Goal: Transaction & Acquisition: Purchase product/service

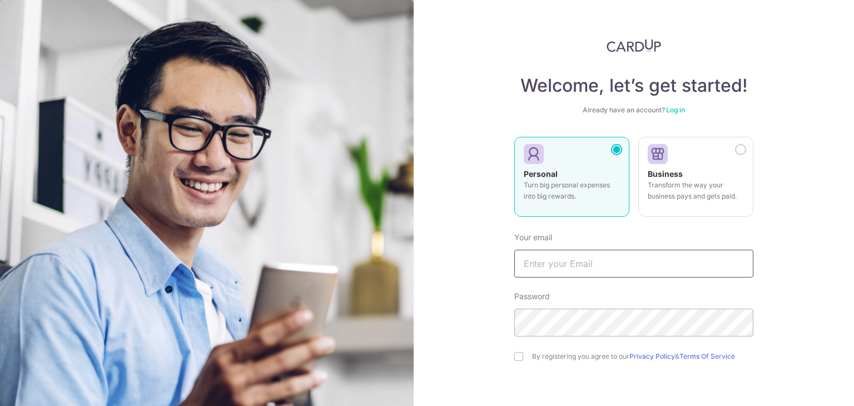
click at [600, 272] on input "text" at bounding box center [633, 264] width 239 height 28
type input "[EMAIL_ADDRESS][DOMAIN_NAME]"
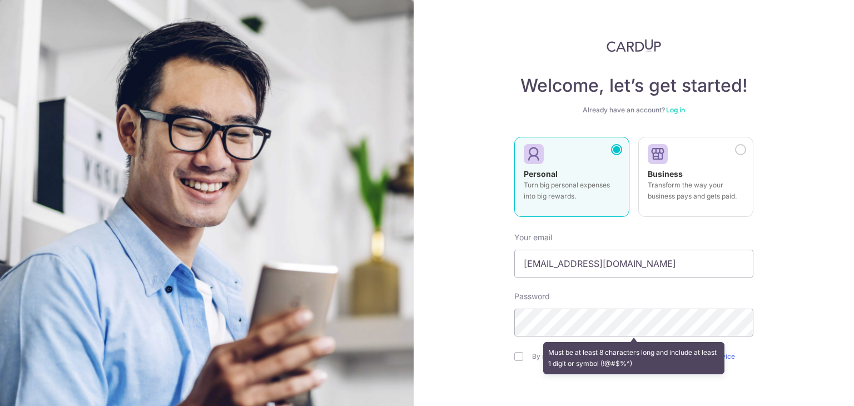
click at [437, 317] on div "Welcome, let’s get started! Already have an account? Log in Personal Turn big p…" at bounding box center [634, 203] width 440 height 406
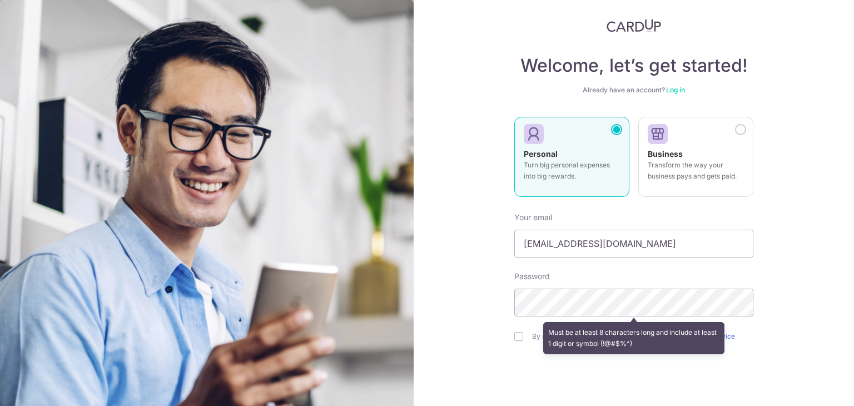
scroll to position [56, 0]
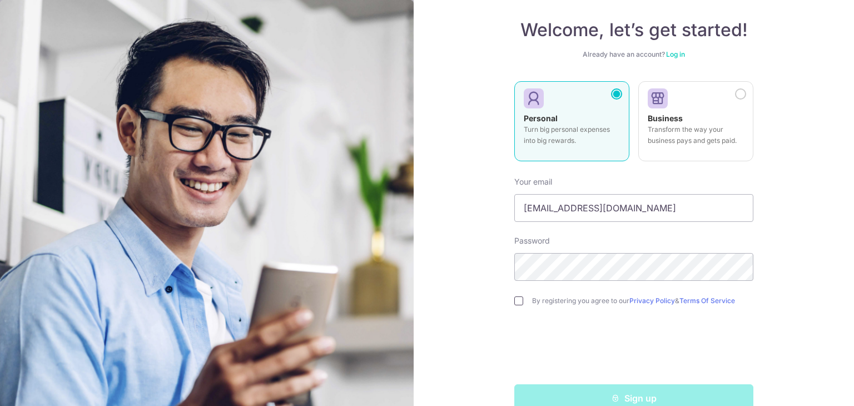
click at [516, 298] on input "checkbox" at bounding box center [518, 300] width 9 height 9
checkbox input "true"
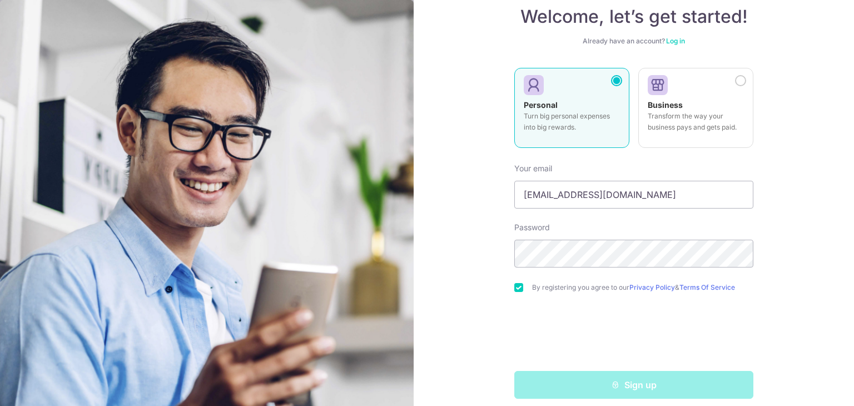
scroll to position [79, 0]
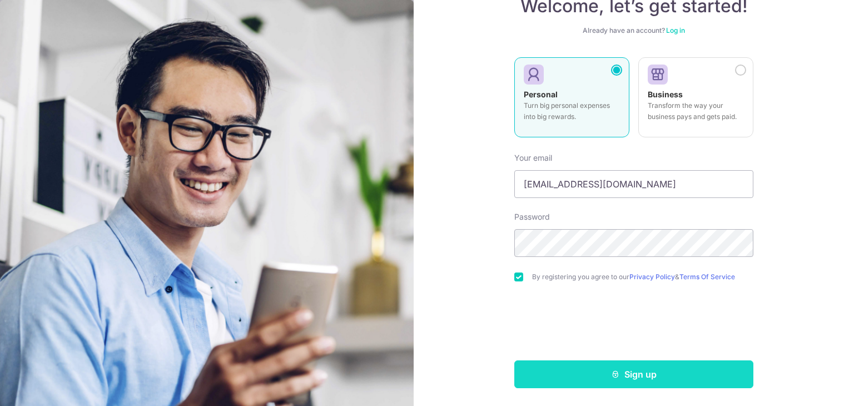
click at [597, 375] on button "Sign up" at bounding box center [633, 374] width 239 height 28
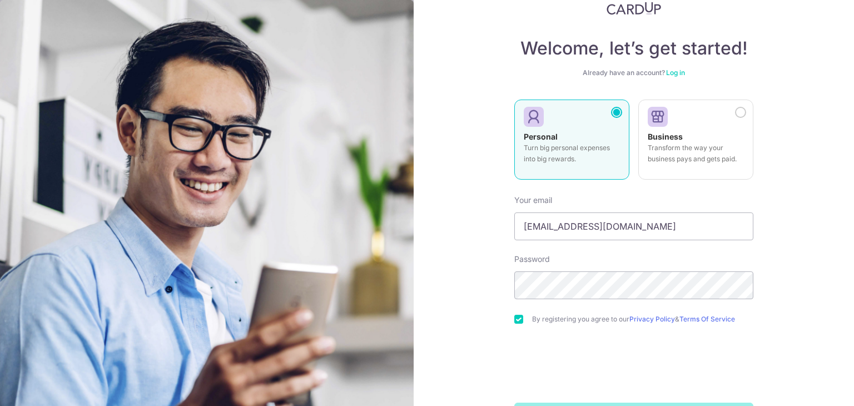
scroll to position [0, 0]
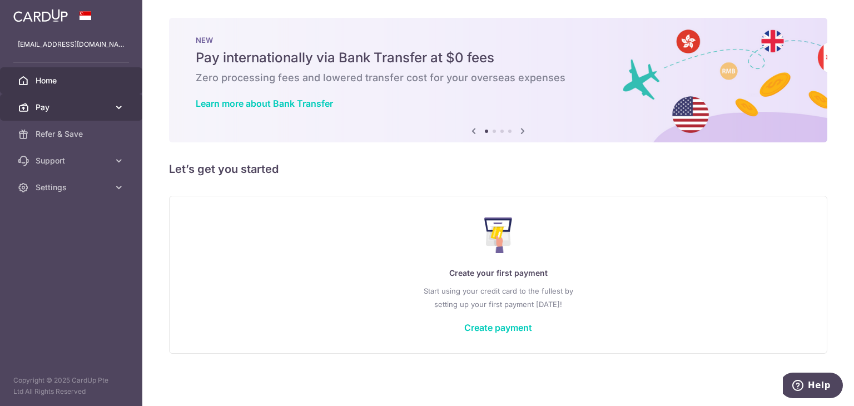
click at [124, 111] on link "Pay" at bounding box center [71, 107] width 142 height 27
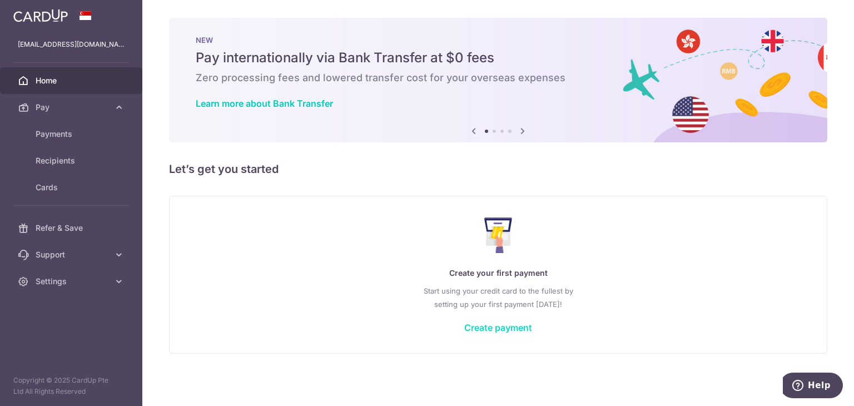
click at [467, 325] on link "Create payment" at bounding box center [498, 327] width 68 height 11
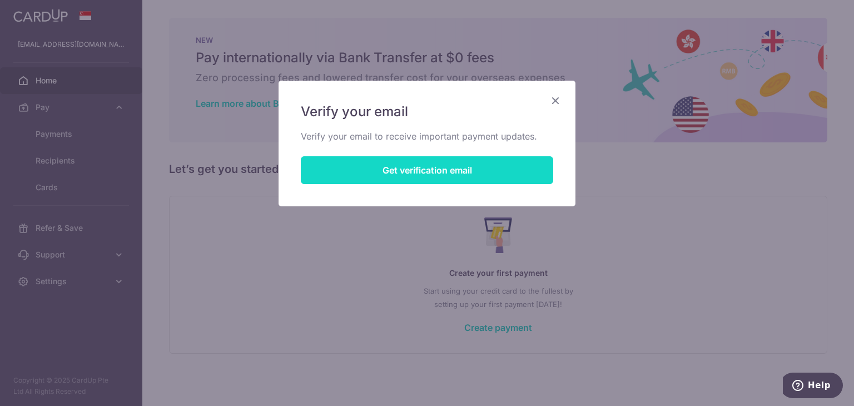
click at [417, 174] on button "Get verification email" at bounding box center [427, 170] width 252 height 28
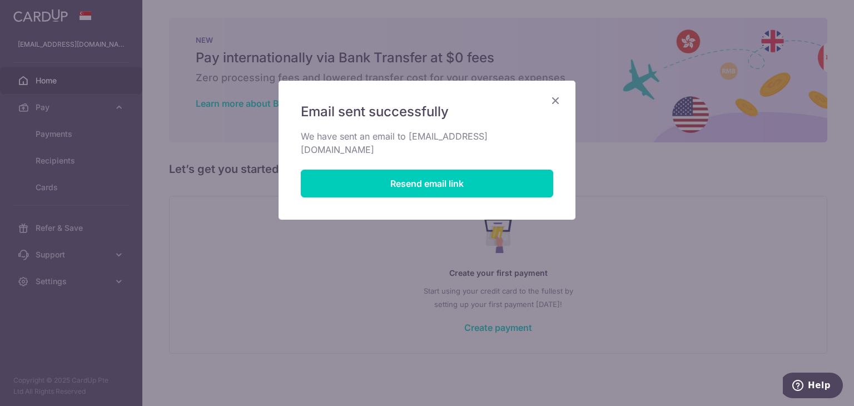
click at [560, 96] on icon "Close" at bounding box center [555, 100] width 13 height 14
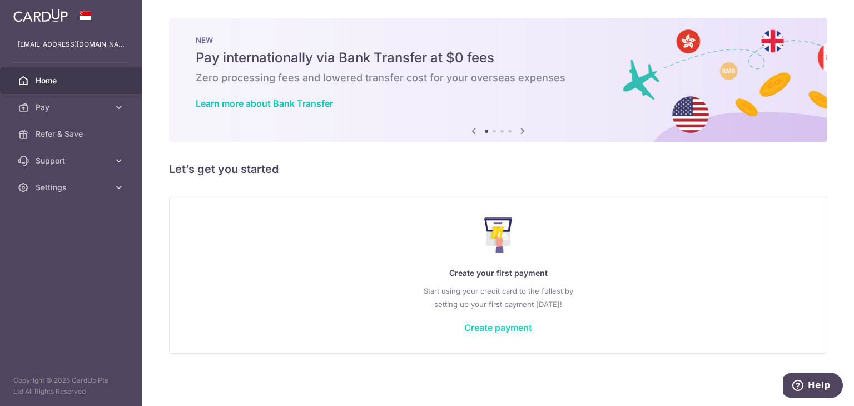
click at [500, 322] on link "Create payment" at bounding box center [498, 327] width 68 height 11
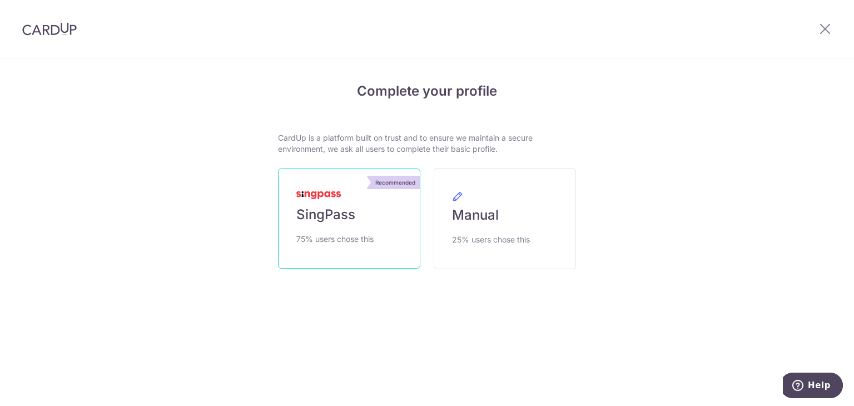
click at [331, 222] on span "SingPass" at bounding box center [325, 215] width 59 height 18
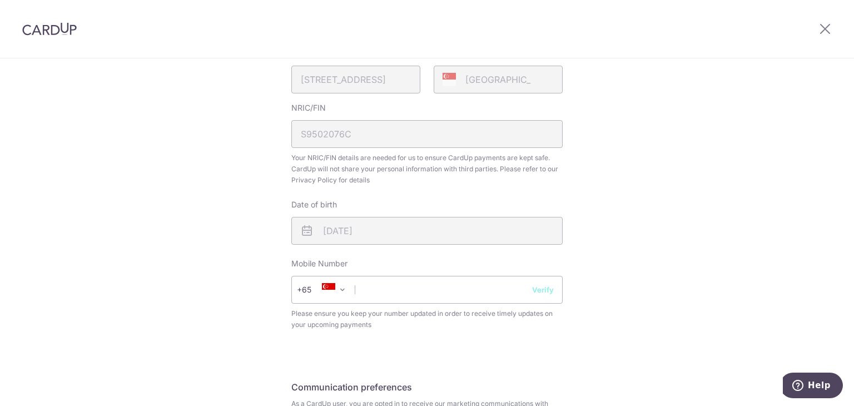
scroll to position [417, 0]
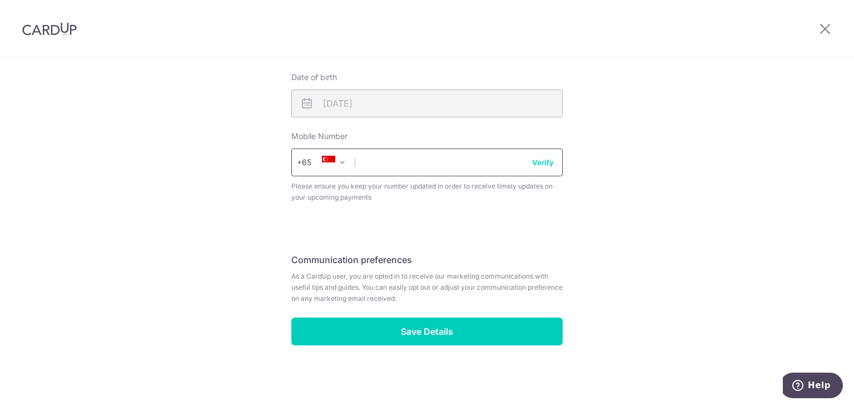
click at [424, 158] on input "text" at bounding box center [426, 162] width 271 height 28
drag, startPoint x: 540, startPoint y: 154, endPoint x: 541, endPoint y: 162, distance: 7.8
click at [540, 154] on input "94899917" at bounding box center [426, 162] width 271 height 28
type input "94899917"
click at [542, 165] on button "Verify" at bounding box center [543, 162] width 22 height 11
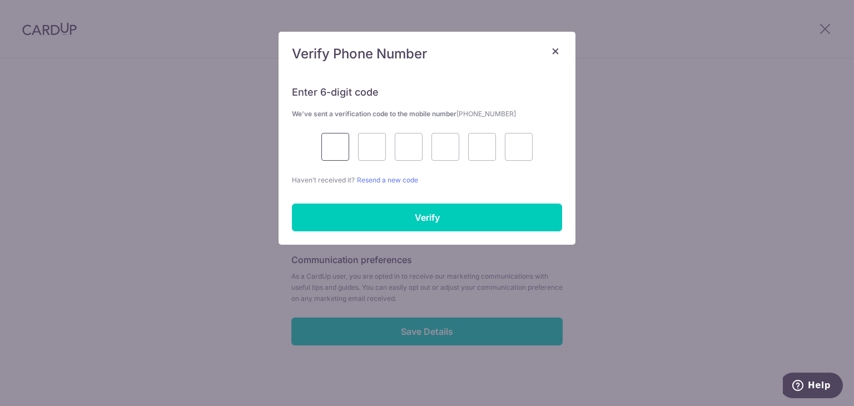
click at [347, 143] on input "text" at bounding box center [335, 147] width 28 height 28
type input "5"
type input "7"
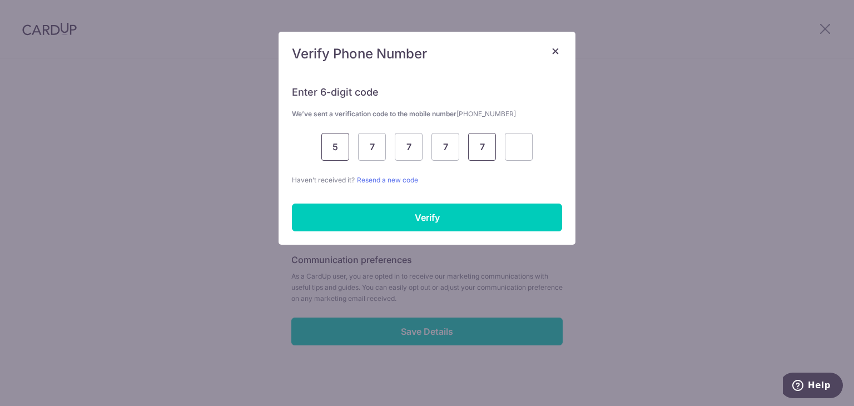
type input "7"
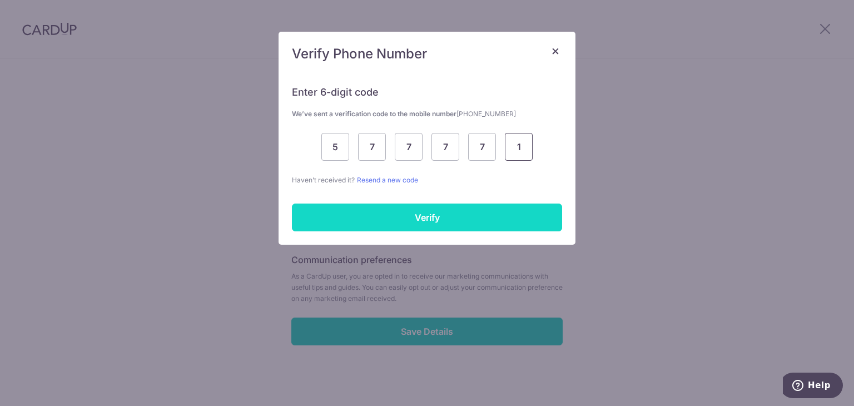
type input "1"
click at [416, 207] on input "Verify" at bounding box center [427, 217] width 270 height 28
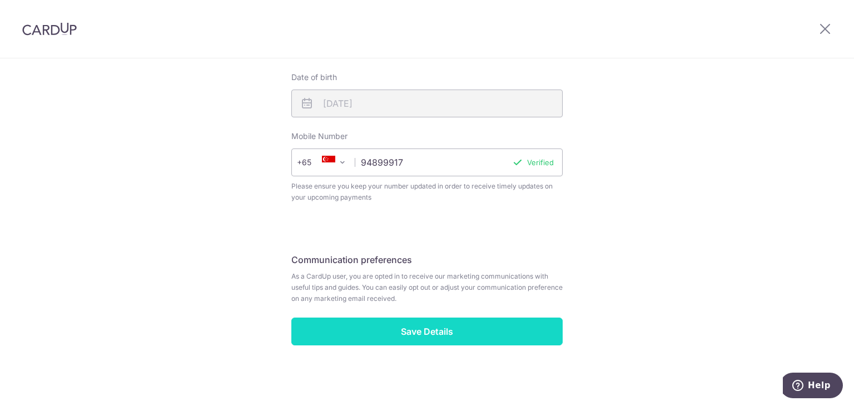
click at [418, 325] on input "Save Details" at bounding box center [426, 331] width 271 height 28
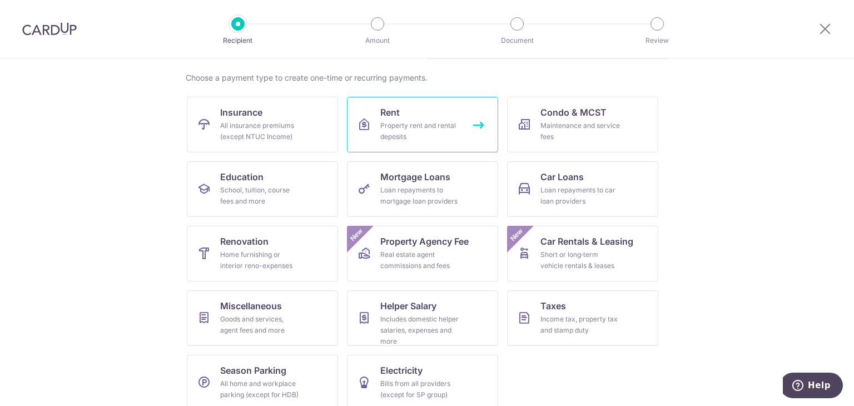
scroll to position [91, 0]
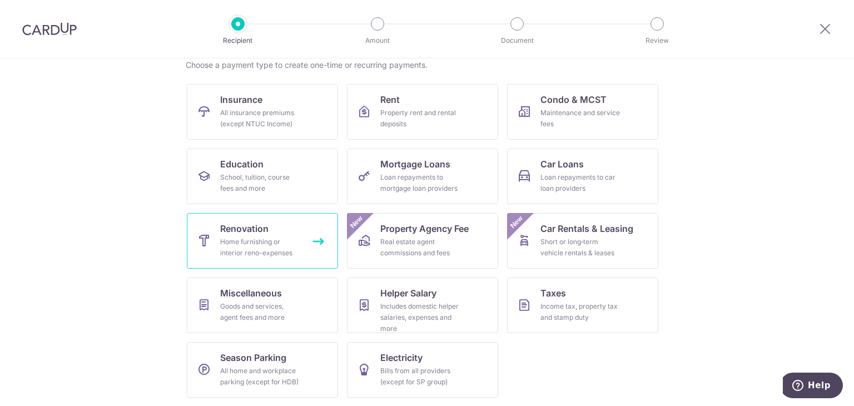
click at [312, 241] on link "Renovation Home furnishing or interior reno-expenses" at bounding box center [262, 241] width 151 height 56
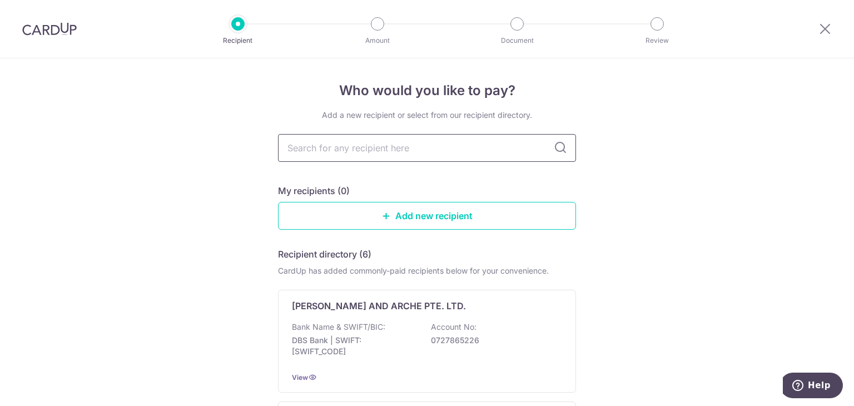
click at [409, 149] on input "text" at bounding box center [427, 148] width 298 height 28
click at [414, 137] on input "text" at bounding box center [427, 148] width 298 height 28
click at [402, 210] on link "Add new recipient" at bounding box center [427, 216] width 298 height 28
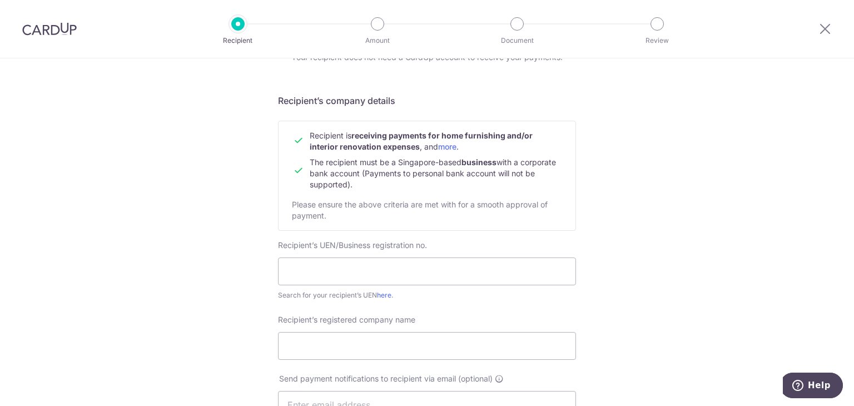
scroll to position [111, 0]
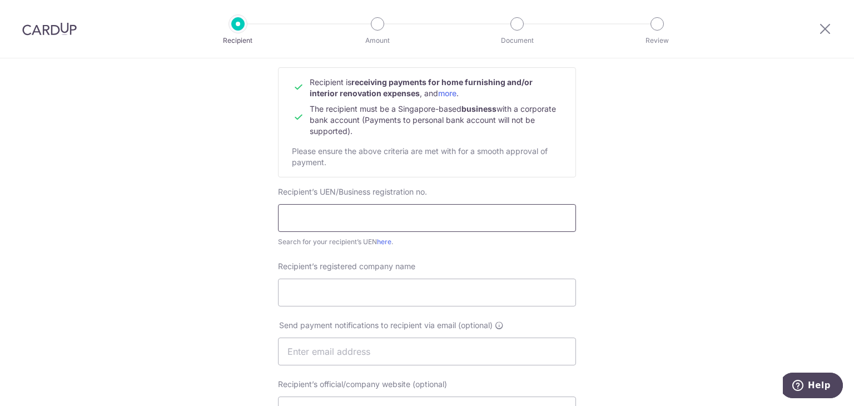
click at [365, 211] on input "text" at bounding box center [427, 218] width 298 height 28
type input "201101102Z"
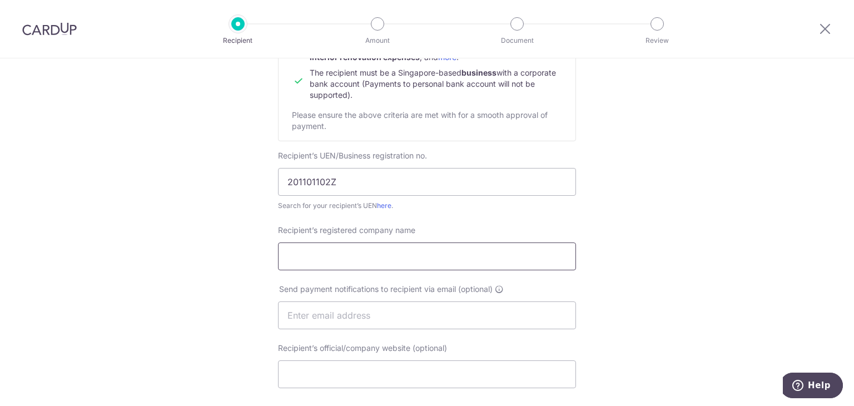
scroll to position [167, 0]
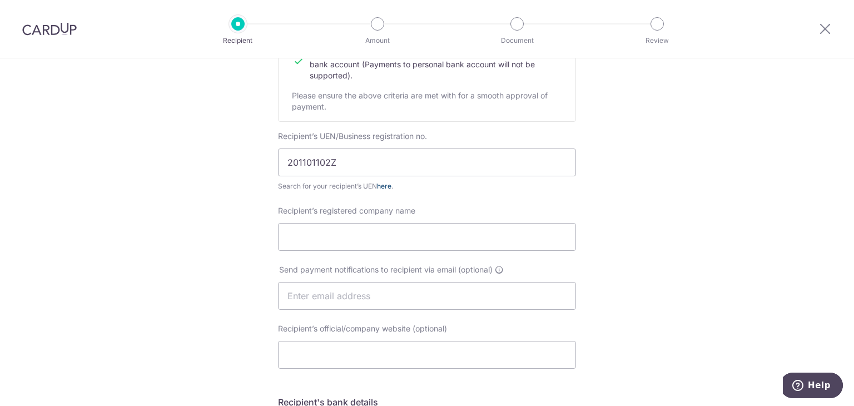
click at [385, 185] on link "here" at bounding box center [384, 186] width 14 height 8
click at [380, 183] on link "here" at bounding box center [384, 186] width 14 height 8
click at [404, 166] on input "201101102Z" at bounding box center [427, 162] width 298 height 28
click at [377, 218] on div "Recipient’s registered company name" at bounding box center [427, 228] width 298 height 46
click at [373, 235] on input "Recipient’s registered company name" at bounding box center [427, 237] width 298 height 28
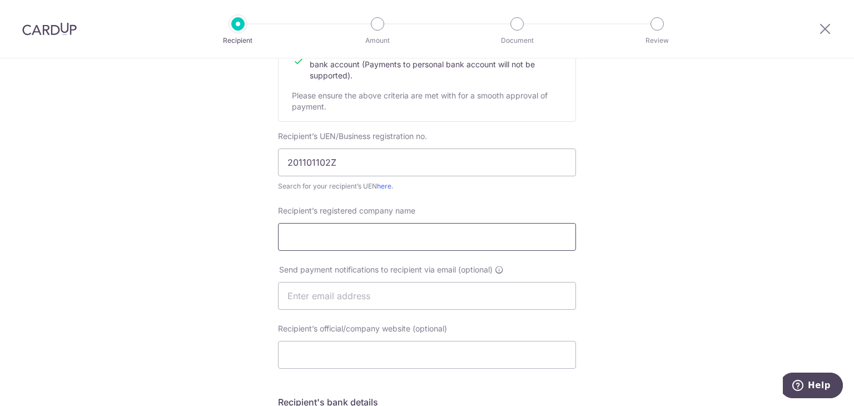
paste input "DARWIN DESIGN & DEVELOPMENTS PTE. LTD."
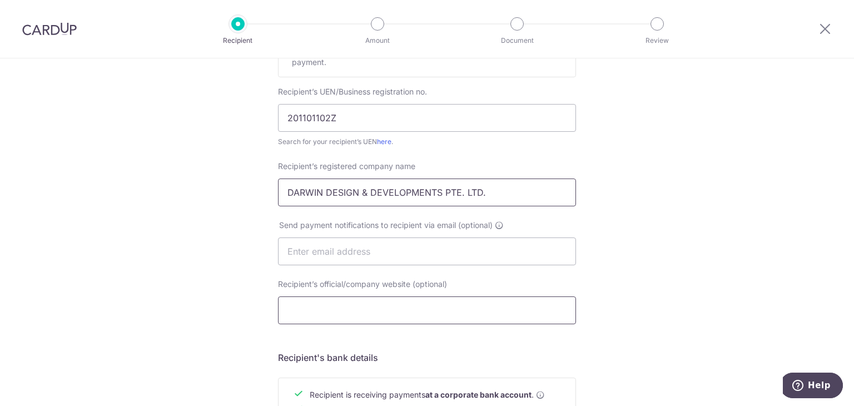
scroll to position [278, 0]
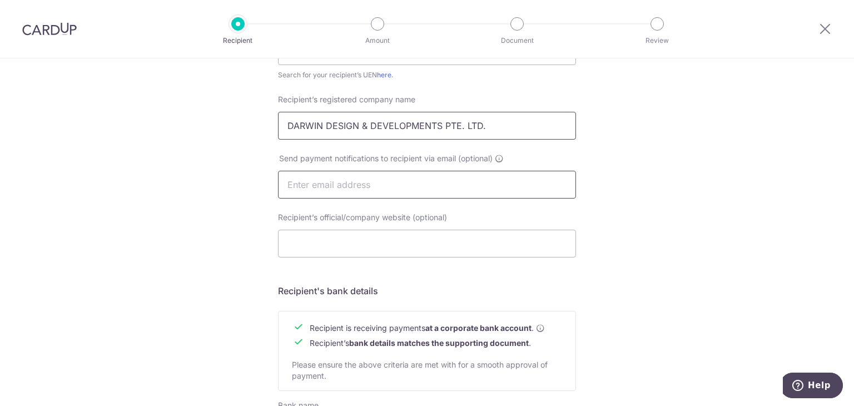
type input "DARWIN DESIGN & DEVELOPMENTS PTE. LTD."
click at [381, 185] on input "text" at bounding box center [427, 185] width 298 height 28
drag, startPoint x: 345, startPoint y: 165, endPoint x: 361, endPoint y: 166, distance: 16.7
click at [361, 166] on div "Send payment notifications to recipient via email (optional)" at bounding box center [427, 176] width 298 height 46
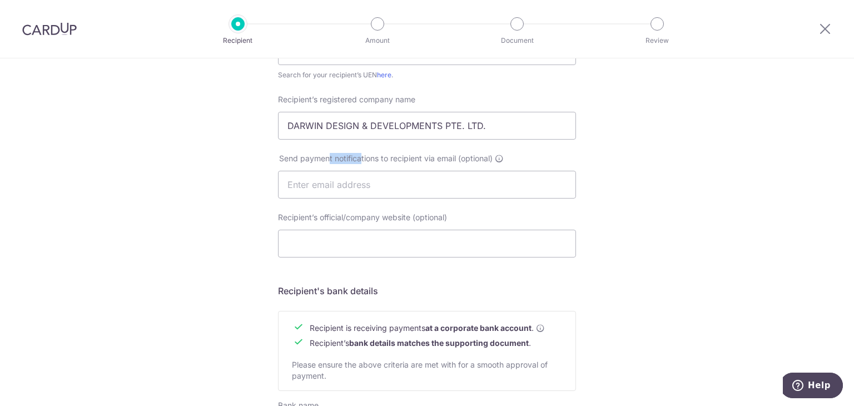
drag, startPoint x: 357, startPoint y: 161, endPoint x: 320, endPoint y: 155, distance: 38.2
click at [320, 155] on span "Send payment notifications to recipient via email (optional)" at bounding box center [385, 158] width 213 height 11
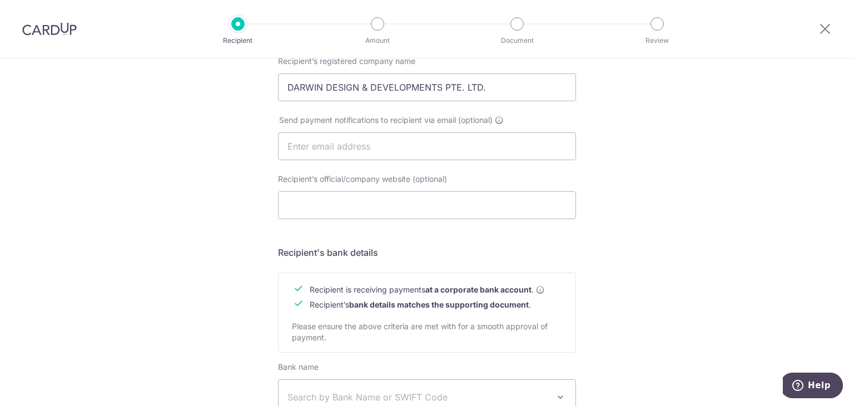
scroll to position [333, 0]
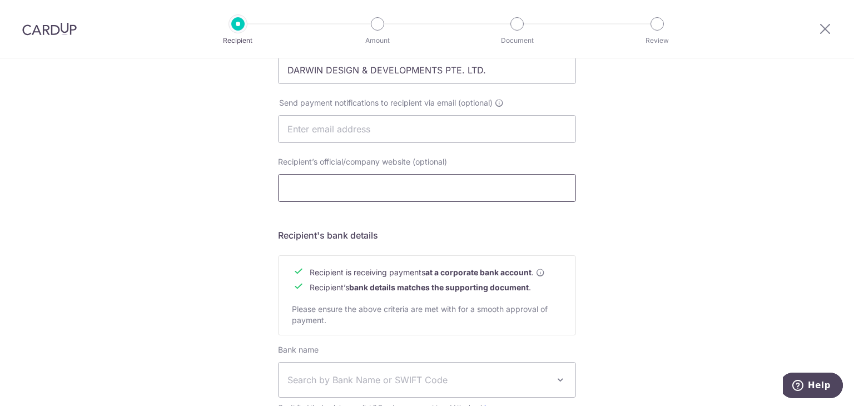
click at [342, 190] on input "Recipient’s official/company website (optional)" at bounding box center [427, 188] width 298 height 28
click at [161, 184] on div "Who would you like to pay? Your recipient does not need a CardUp account to rec…" at bounding box center [427, 143] width 854 height 836
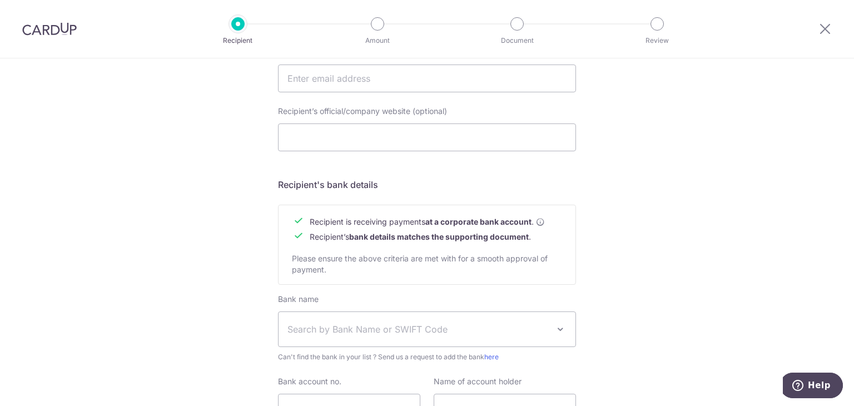
scroll to position [445, 0]
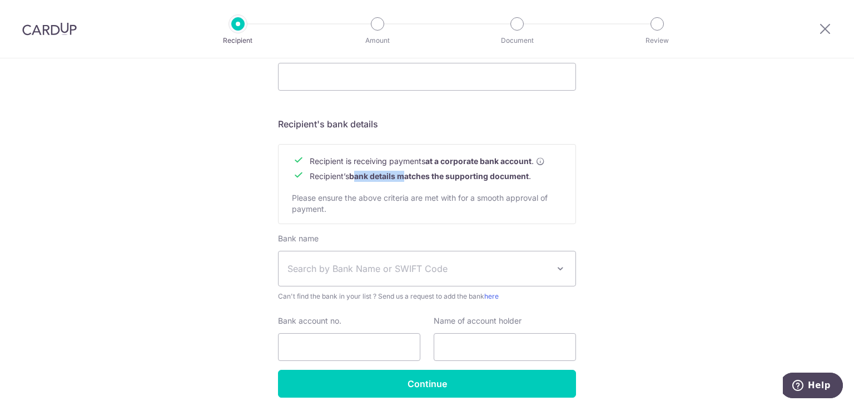
drag, startPoint x: 387, startPoint y: 172, endPoint x: 401, endPoint y: 175, distance: 14.2
click at [401, 175] on td "Recipient’s bank details matches the supporting document ." at bounding box center [427, 175] width 235 height 15
click at [401, 175] on b "bank details matches the supporting document" at bounding box center [439, 175] width 180 height 9
drag, startPoint x: 426, startPoint y: 161, endPoint x: 345, endPoint y: 168, distance: 82.0
click at [345, 168] on tbody "Recipient is receiving payments at a corporate bank account . Recipient’s bank …" at bounding box center [418, 168] width 253 height 30
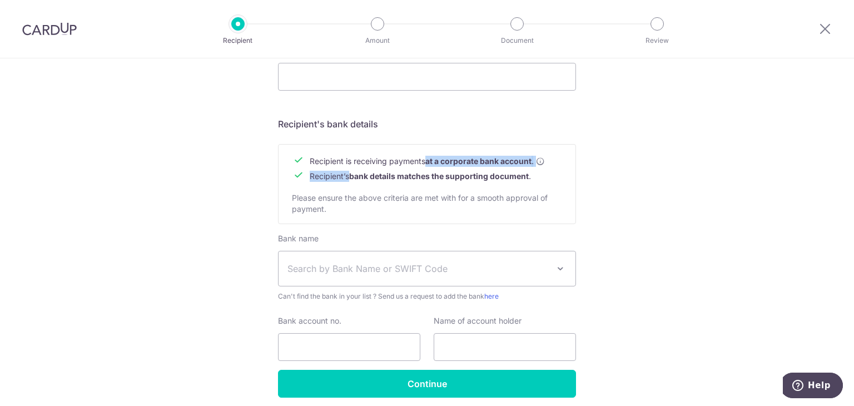
click at [345, 168] on td "Recipient’s bank details matches the supporting document ." at bounding box center [427, 175] width 235 height 15
drag, startPoint x: 353, startPoint y: 163, endPoint x: 423, endPoint y: 165, distance: 69.5
click at [423, 165] on span "Recipient is receiving payments at a corporate bank account ." at bounding box center [427, 161] width 235 height 11
drag, startPoint x: 423, startPoint y: 165, endPoint x: 404, endPoint y: 168, distance: 19.7
click at [422, 165] on span "Recipient is receiving payments at a corporate bank account ." at bounding box center [427, 161] width 235 height 11
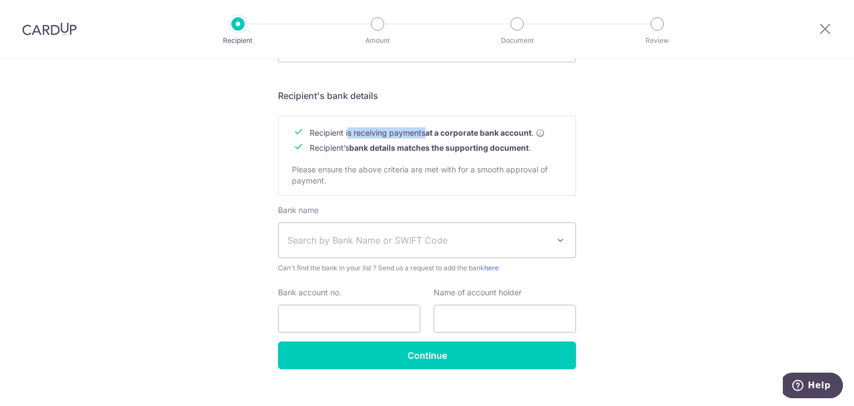
scroll to position [488, 0]
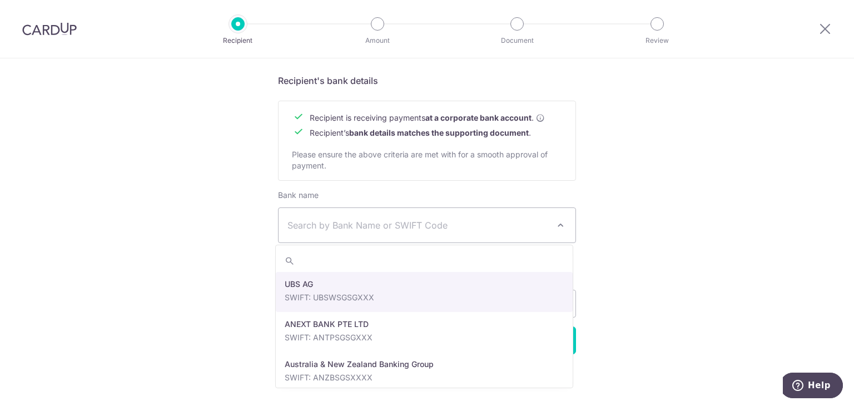
click at [347, 218] on span "Search by Bank Name or SWIFT Code" at bounding box center [417, 224] width 261 height 13
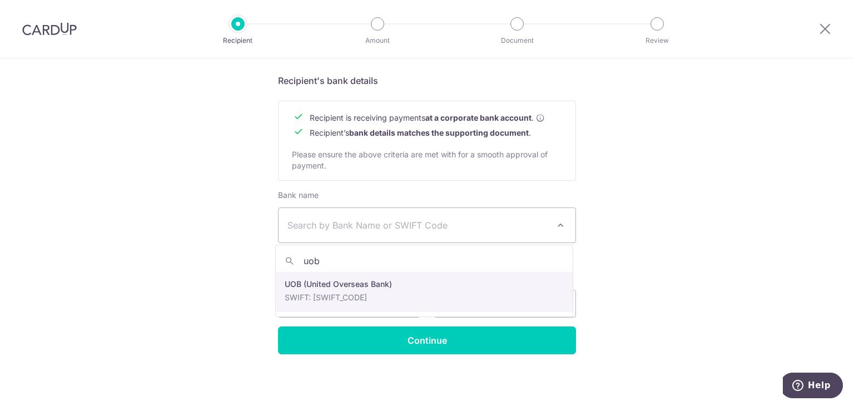
type input "uob"
select select "18"
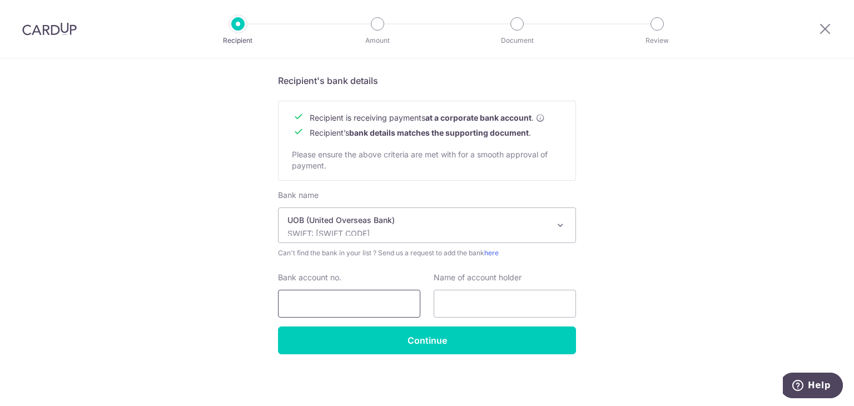
click at [350, 295] on input "Bank account no." at bounding box center [349, 304] width 142 height 28
type input "3793021613"
click at [466, 318] on div "Bank name Select Bank UBS AG ANEXT BANK PTE LTD Australia & New Zealand Banking…" at bounding box center [427, 258] width 298 height 137
click at [466, 312] on input "text" at bounding box center [505, 304] width 142 height 28
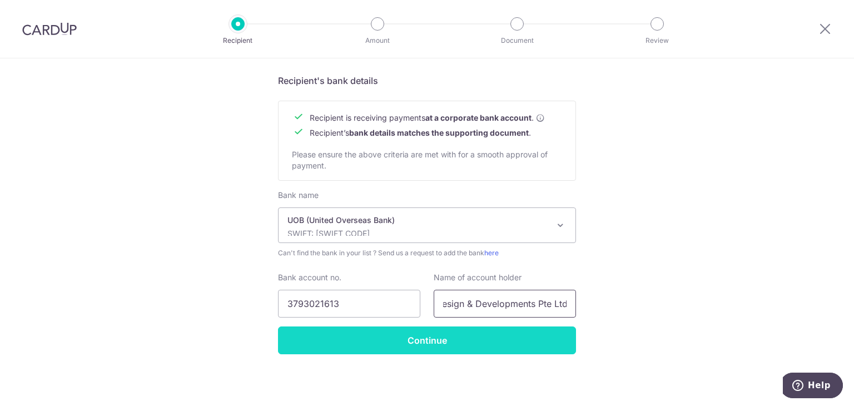
type input "Design & Developments Pte Ltd"
click at [427, 341] on input "Continue" at bounding box center [427, 340] width 298 height 28
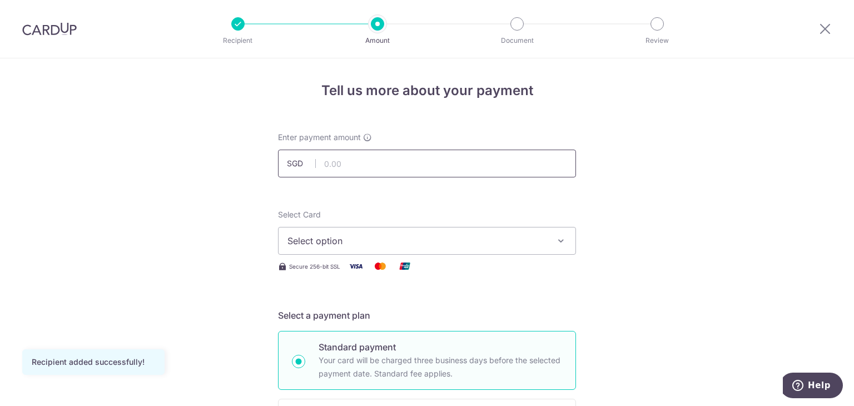
click at [390, 167] on input "text" at bounding box center [427, 164] width 298 height 28
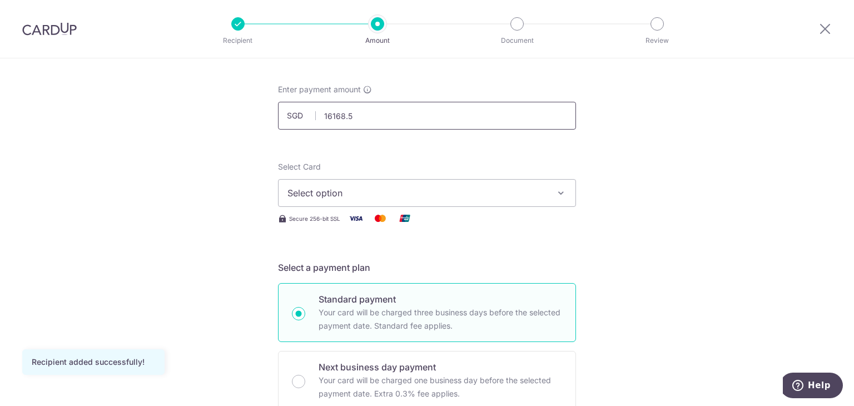
scroll to position [111, 0]
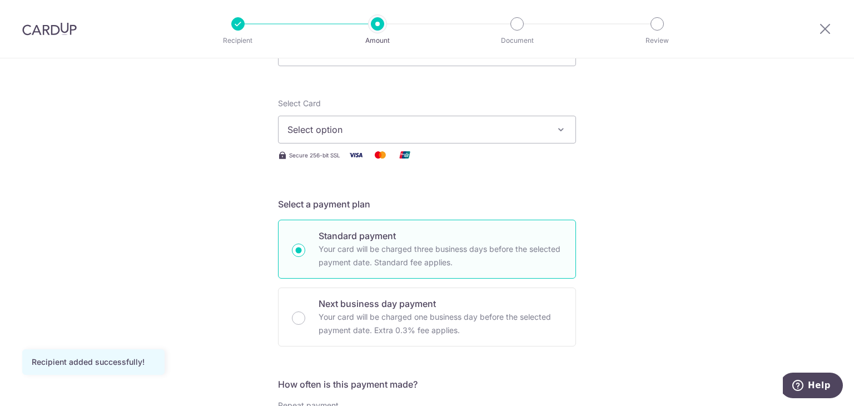
type input "16,168.50"
click at [477, 133] on span "Select option" at bounding box center [416, 129] width 259 height 13
click at [421, 173] on ul "Add credit card" at bounding box center [427, 161] width 298 height 30
click at [436, 135] on span "Select option" at bounding box center [416, 129] width 259 height 13
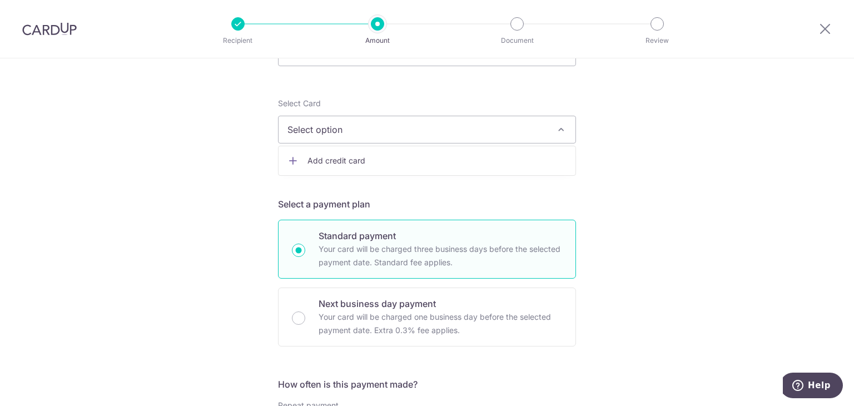
click at [368, 163] on span "Add credit card" at bounding box center [436, 160] width 259 height 11
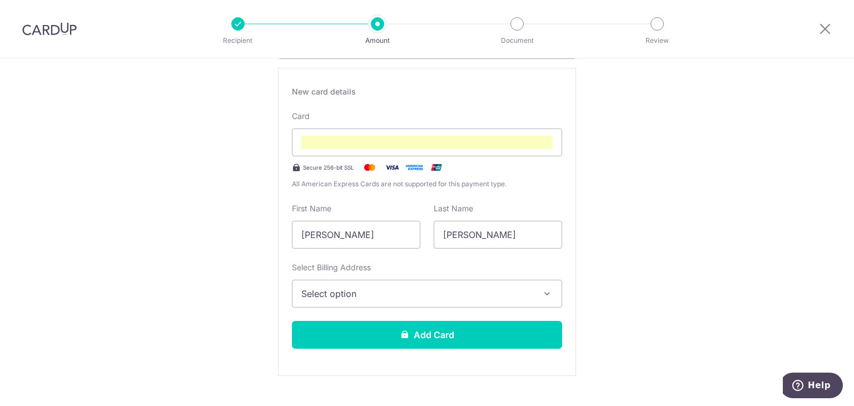
scroll to position [222, 0]
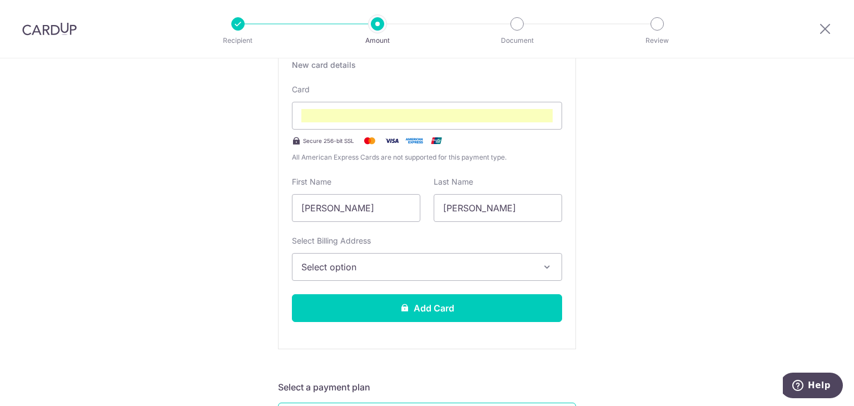
drag, startPoint x: 391, startPoint y: 259, endPoint x: 385, endPoint y: 265, distance: 8.3
click at [391, 260] on span "Select option" at bounding box center [416, 266] width 231 height 13
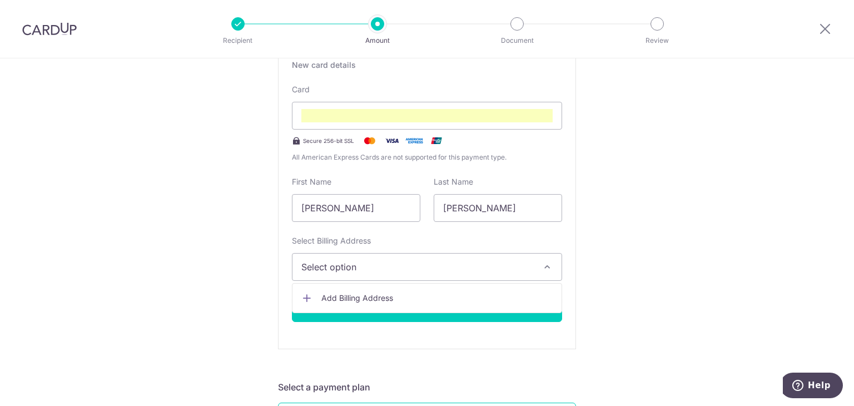
click at [359, 301] on span "Add Billing Address" at bounding box center [436, 297] width 231 height 11
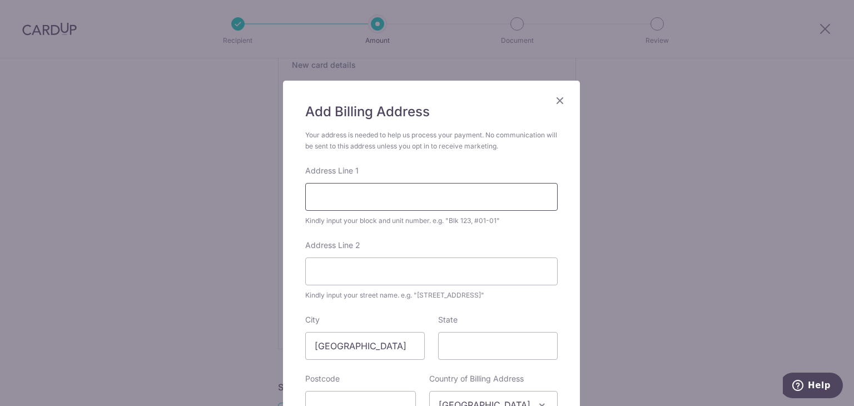
scroll to position [56, 0]
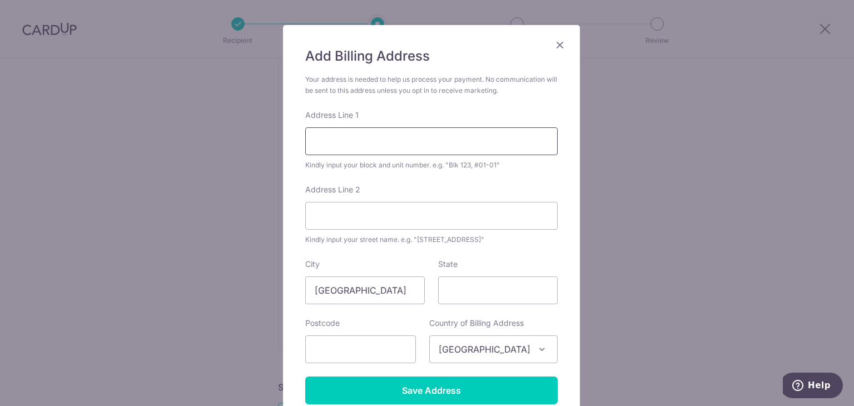
click at [385, 150] on input "Address Line 1" at bounding box center [431, 141] width 252 height 28
type input "318B Tengah Park Ave #07-518"
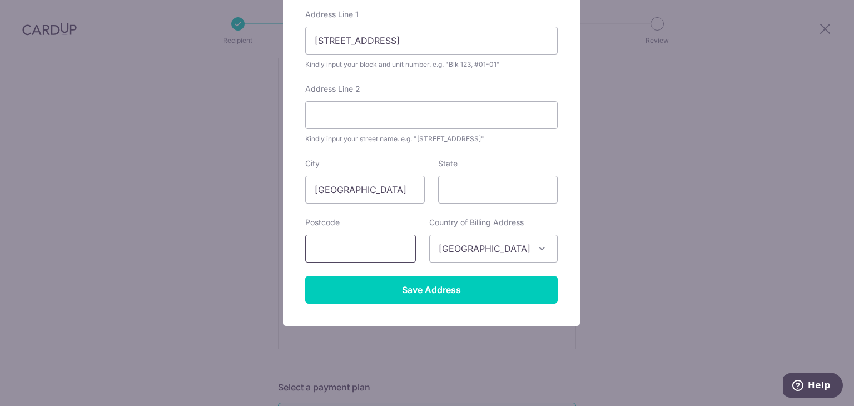
click at [403, 247] on input "text" at bounding box center [360, 249] width 111 height 28
type input "6"
type input "692318"
click at [429, 234] on div "Country of Billing Address Select Country Afghanistan Aland Islands Albania Alg…" at bounding box center [493, 240] width 142 height 46
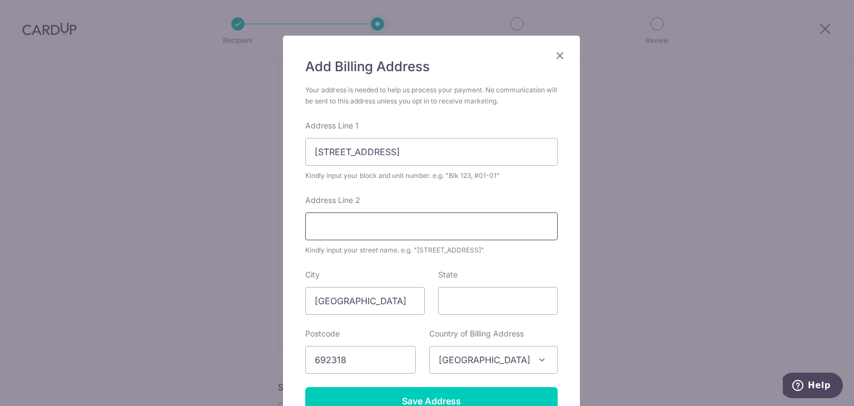
scroll to position [101, 0]
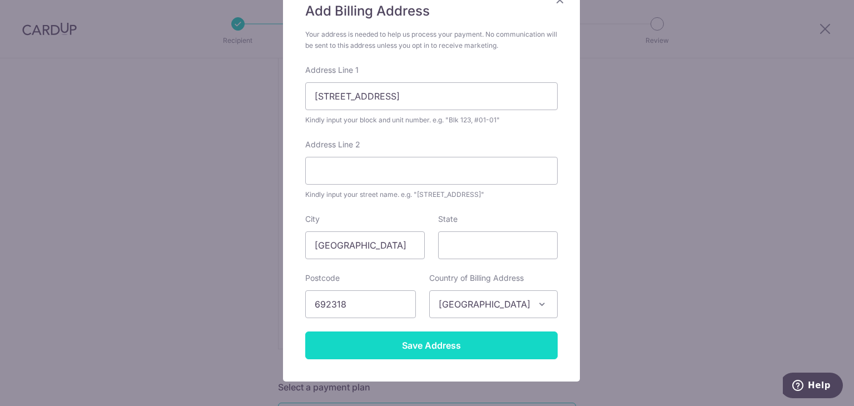
click at [415, 338] on input "Save Address" at bounding box center [431, 345] width 252 height 28
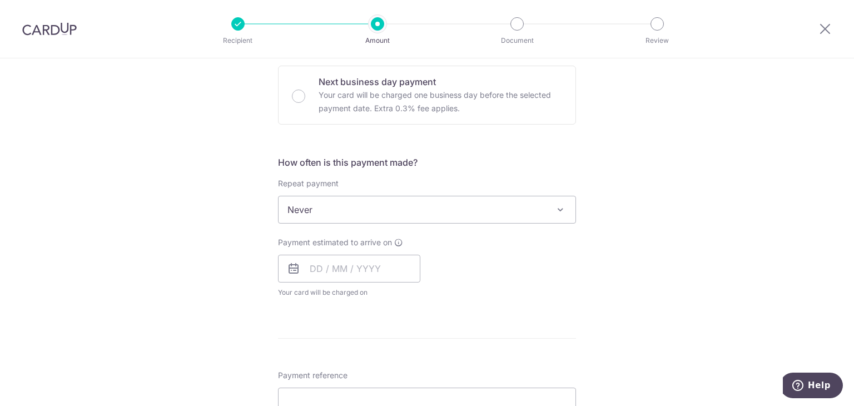
scroll to position [667, 0]
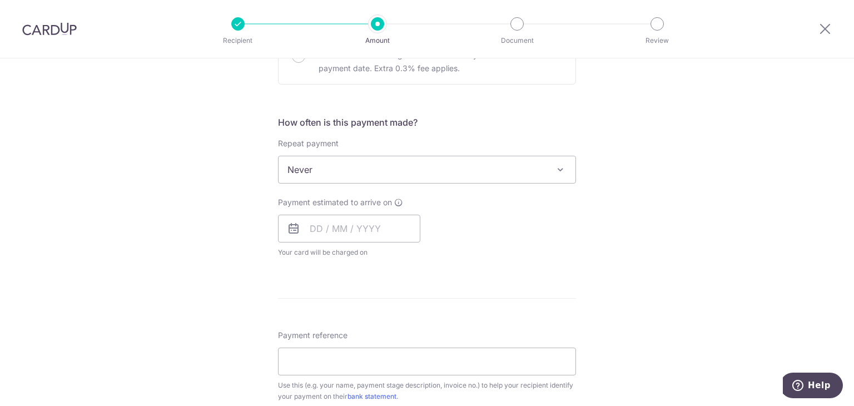
click at [360, 173] on span "Never" at bounding box center [426, 169] width 297 height 27
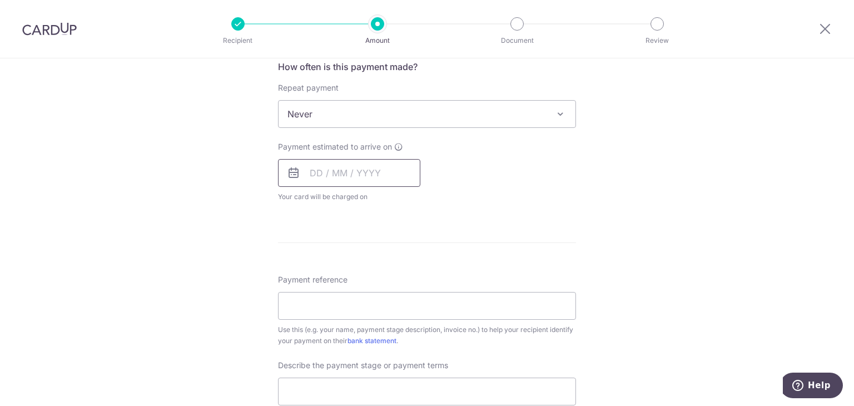
click at [316, 172] on input "text" at bounding box center [349, 173] width 142 height 28
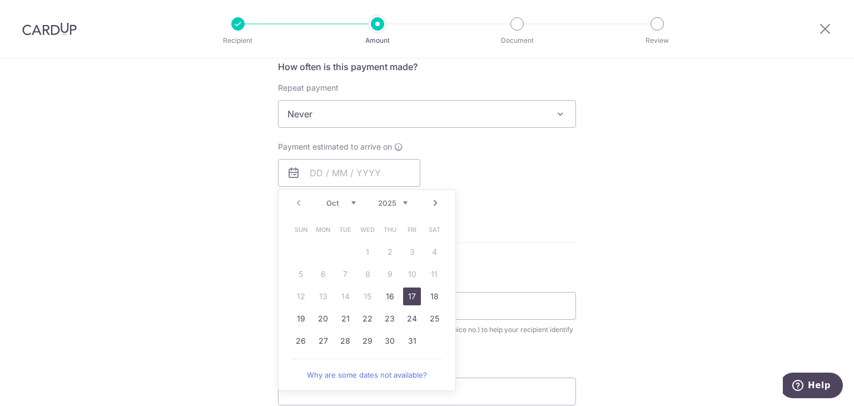
click at [415, 293] on link "17" at bounding box center [412, 296] width 18 height 18
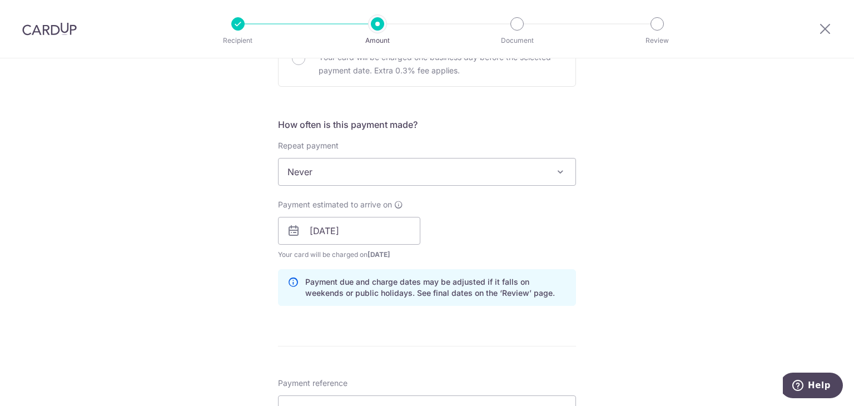
scroll to position [667, 0]
click at [340, 230] on input "17/10/2025" at bounding box center [349, 229] width 142 height 28
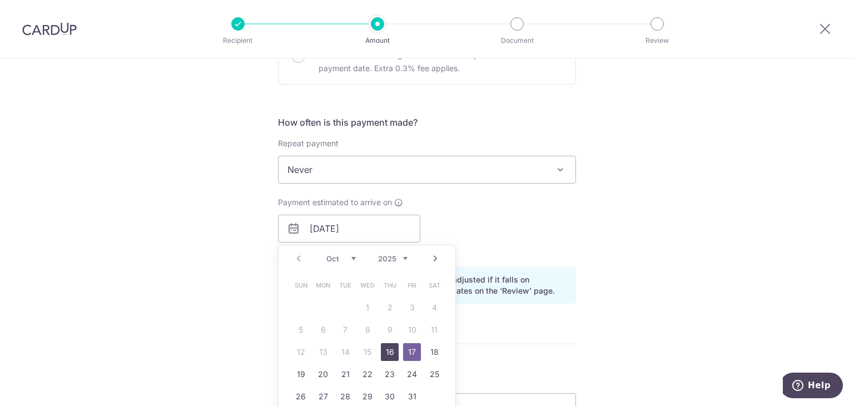
drag, startPoint x: 387, startPoint y: 347, endPoint x: 270, endPoint y: 296, distance: 127.4
click at [387, 347] on link "16" at bounding box center [390, 352] width 18 height 18
type input "16/10/2025"
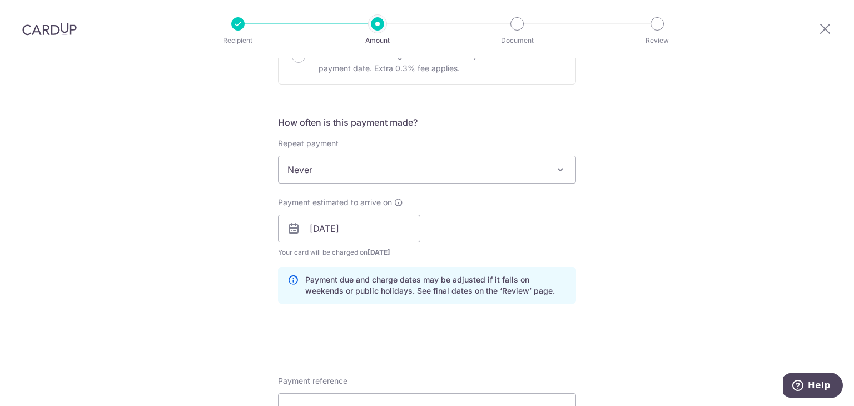
click at [218, 256] on div "Tell us more about your payment Enter payment amount SGD 16,168.50 16168.50 Rec…" at bounding box center [427, 101] width 854 height 1420
click at [243, 249] on div "Tell us more about your payment Enter payment amount SGD 16,168.50 16168.50 Rec…" at bounding box center [427, 101] width 854 height 1420
click at [248, 243] on div "Tell us more about your payment Enter payment amount SGD 16,168.50 16168.50 Rec…" at bounding box center [427, 101] width 854 height 1420
drag, startPoint x: 312, startPoint y: 251, endPoint x: 345, endPoint y: 254, distance: 32.9
click at [345, 254] on span "Your card will be charged on 13/10/2025 for the first payment" at bounding box center [349, 252] width 142 height 11
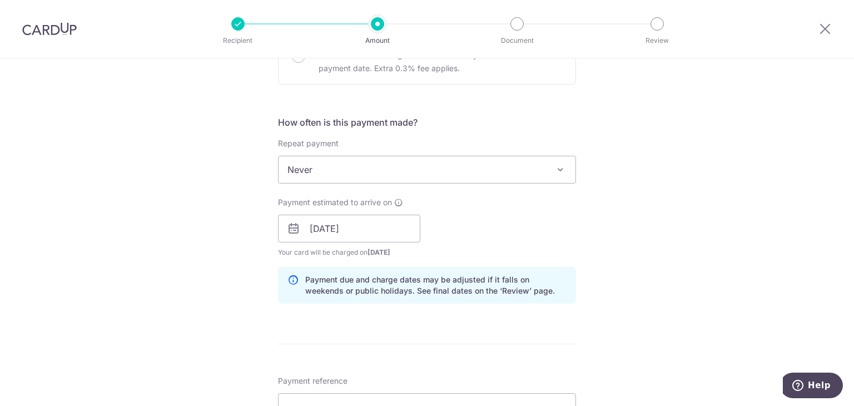
click at [345, 253] on span "Your card will be charged on 13/10/2025 for the first payment" at bounding box center [349, 252] width 142 height 11
drag, startPoint x: 345, startPoint y: 253, endPoint x: 313, endPoint y: 252, distance: 32.3
click at [313, 252] on span "Your card will be charged on 13/10/2025 for the first payment" at bounding box center [349, 252] width 142 height 11
drag, startPoint x: 313, startPoint y: 252, endPoint x: 345, endPoint y: 254, distance: 32.3
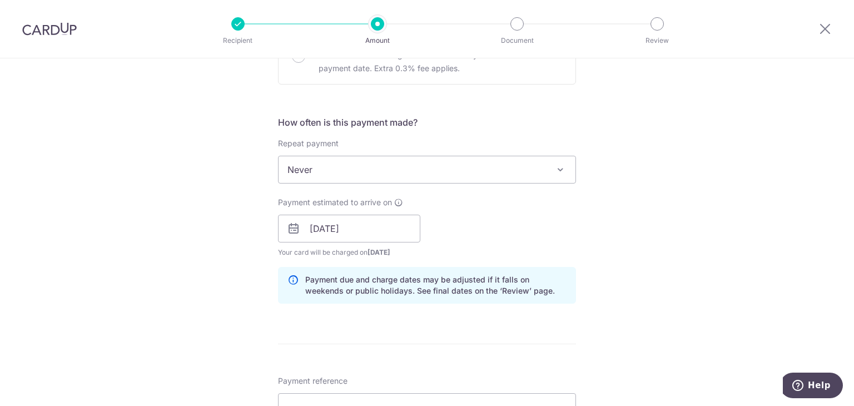
click at [345, 254] on span "Your card will be charged on 13/10/2025 for the first payment" at bounding box center [349, 252] width 142 height 11
drag, startPoint x: 345, startPoint y: 254, endPoint x: 317, endPoint y: 253, distance: 28.4
click at [317, 253] on span "Your card will be charged on 13/10/2025 for the first payment" at bounding box center [349, 252] width 142 height 11
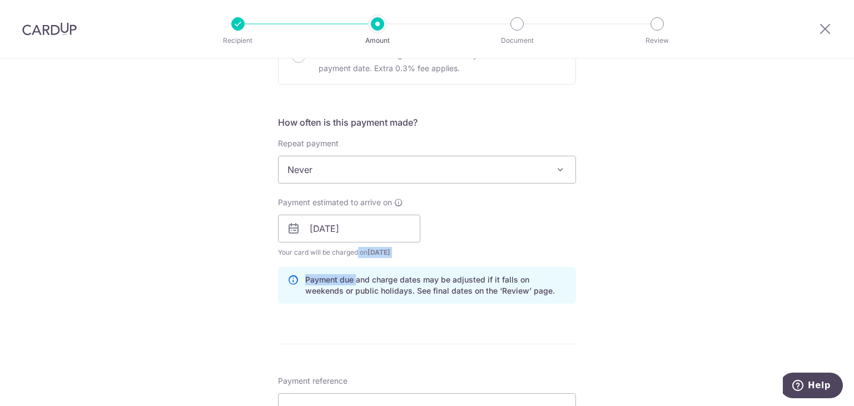
drag, startPoint x: 317, startPoint y: 253, endPoint x: 349, endPoint y: 256, distance: 32.4
click at [349, 256] on div "How often is this payment made? Repeat payment Never Every week Every month Eve…" at bounding box center [427, 214] width 298 height 197
click at [312, 252] on span "Your card will be charged on 13/10/2025 for the first payment" at bounding box center [349, 252] width 142 height 11
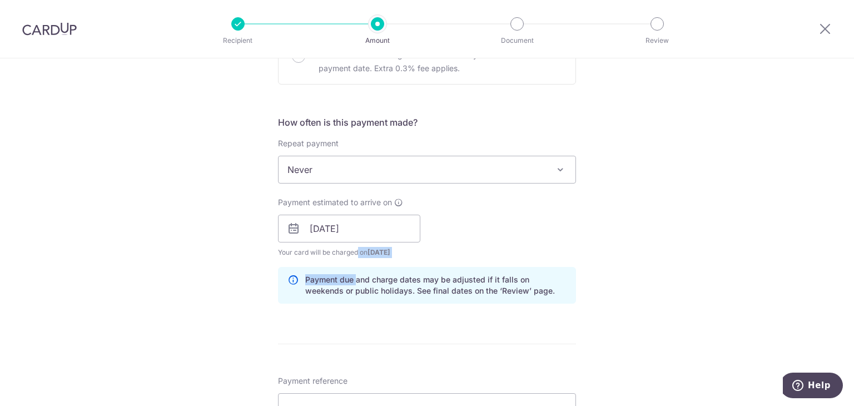
click at [350, 251] on span "Your card will be charged on 13/10/2025 for the first payment" at bounding box center [349, 252] width 142 height 11
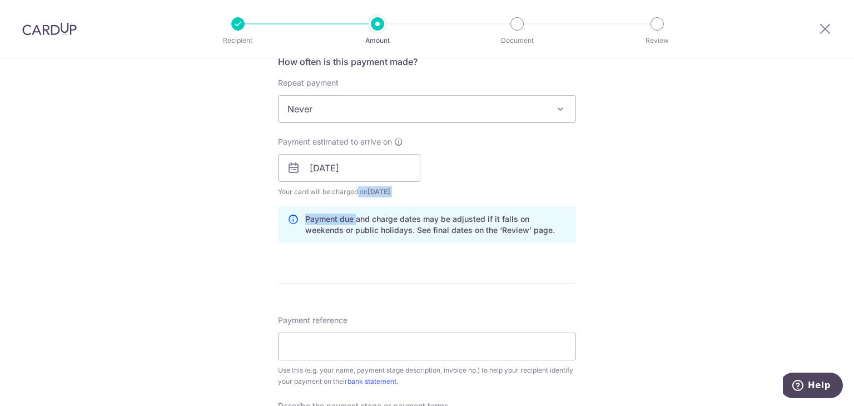
scroll to position [723, 0]
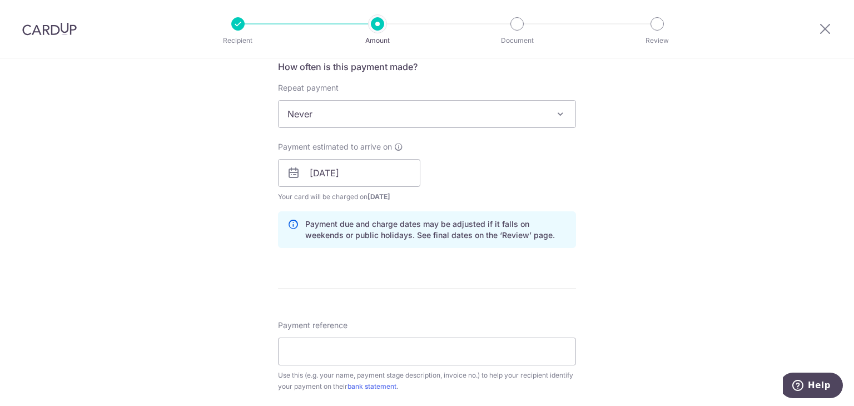
click at [183, 196] on div "Tell us more about your payment Enter payment amount SGD 16,168.50 16168.50 Rec…" at bounding box center [427, 46] width 854 height 1420
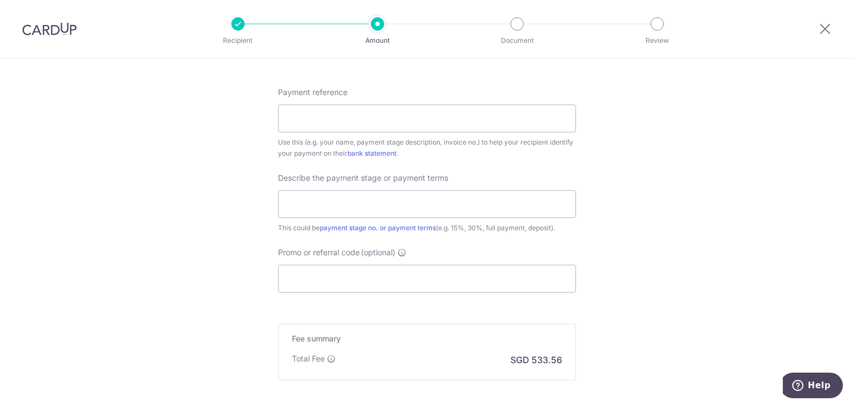
scroll to position [889, 0]
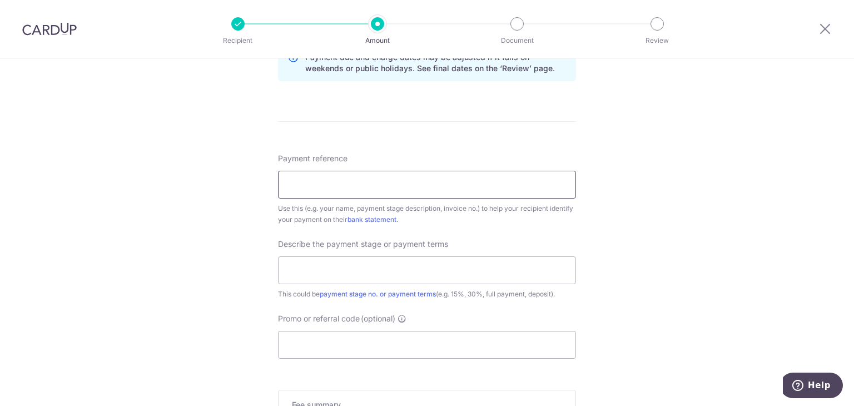
click at [353, 186] on input "Payment reference" at bounding box center [427, 185] width 298 height 28
type input "Jun Zhang 318B Tengah Park Ave"
click at [371, 268] on input "text" at bounding box center [427, 270] width 298 height 28
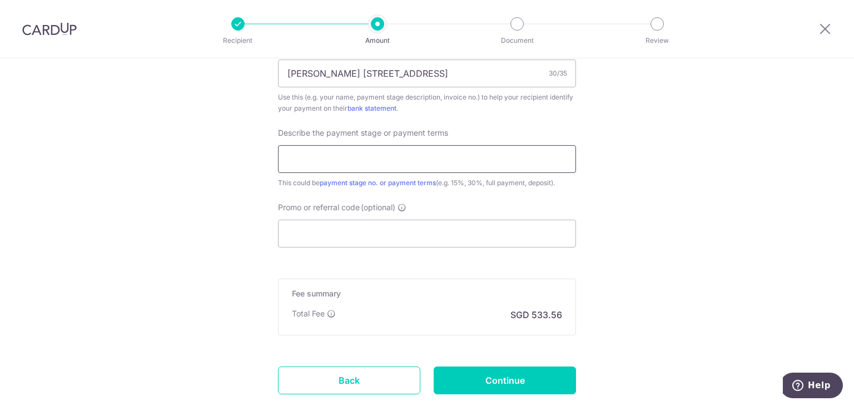
scroll to position [1056, 0]
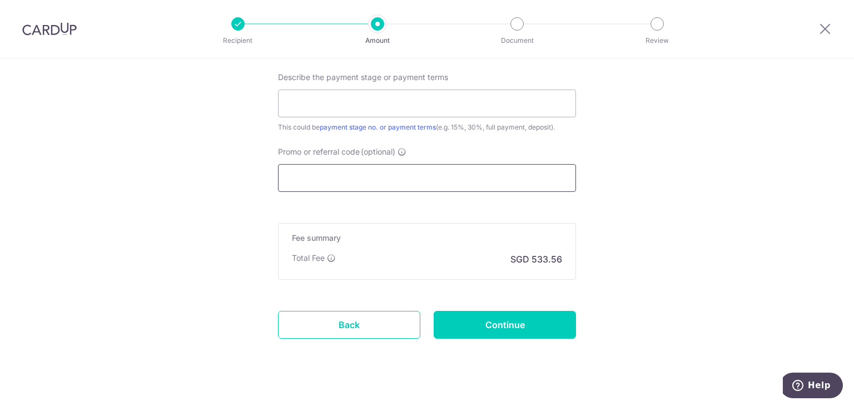
click at [384, 180] on input "Promo or referral code (optional) Enter either a promo code or a referral code …" at bounding box center [427, 178] width 298 height 28
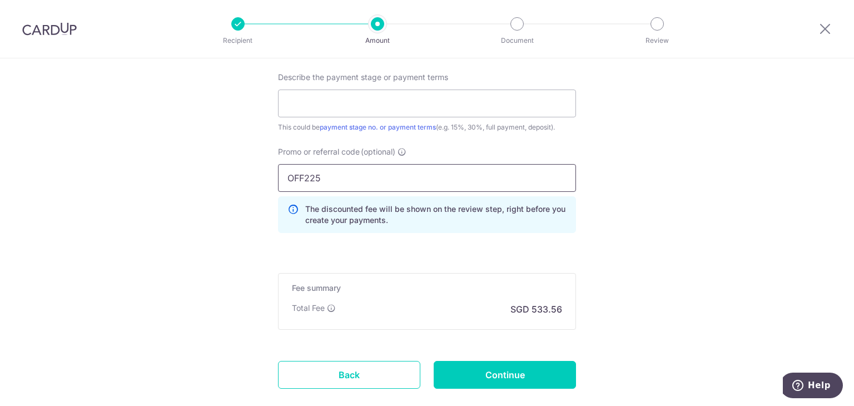
type input "OFF225"
drag, startPoint x: 200, startPoint y: 175, endPoint x: 205, endPoint y: 170, distance: 7.1
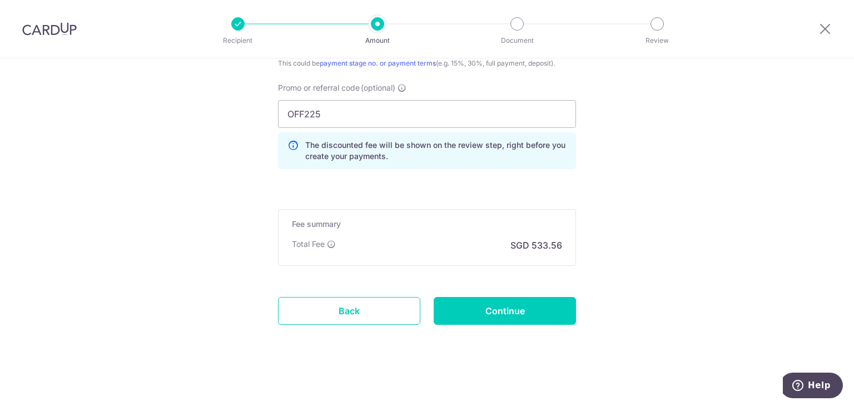
scroll to position [953, 0]
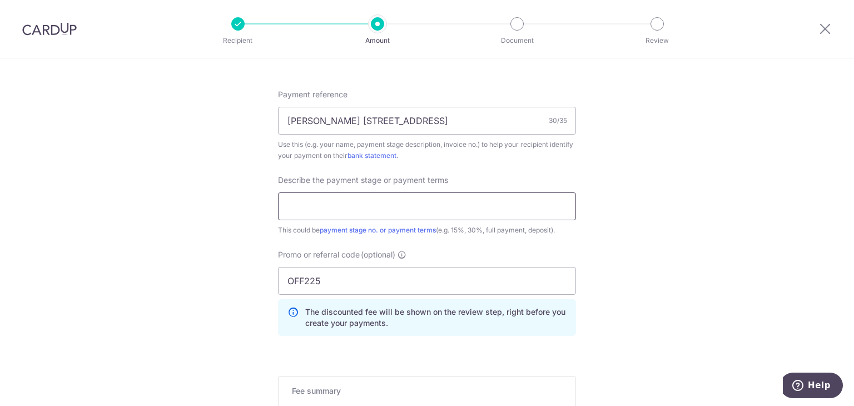
click at [458, 211] on input "text" at bounding box center [427, 206] width 298 height 28
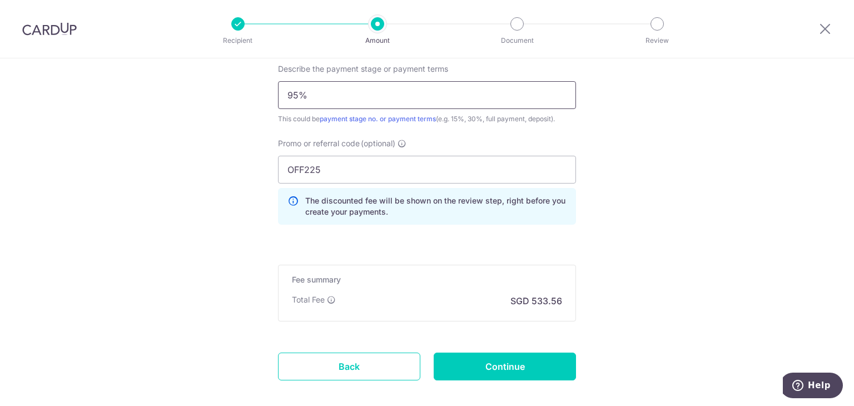
scroll to position [1120, 0]
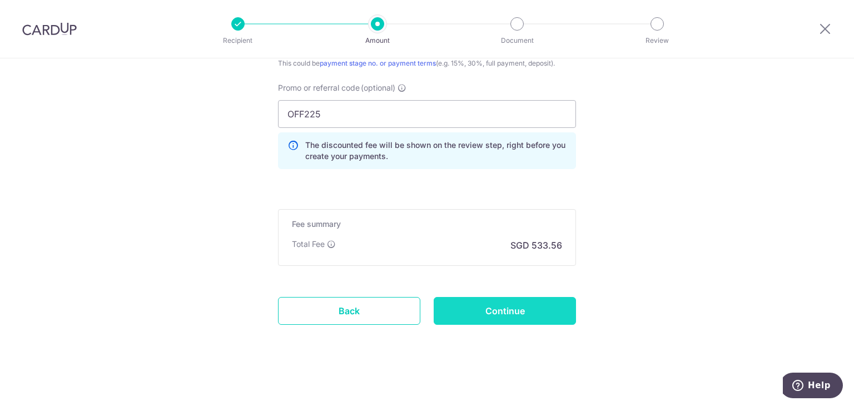
type input "95%"
click at [542, 297] on input "Continue" at bounding box center [505, 311] width 142 height 28
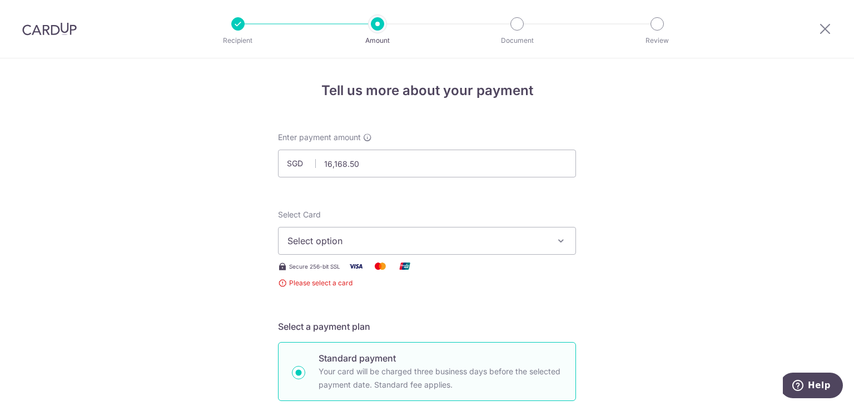
click at [381, 245] on span "Select option" at bounding box center [416, 240] width 259 height 13
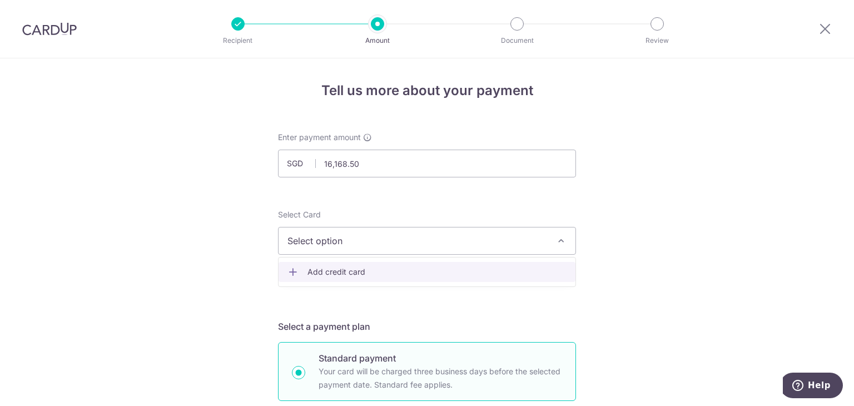
click at [351, 270] on span "Add credit card" at bounding box center [436, 271] width 259 height 11
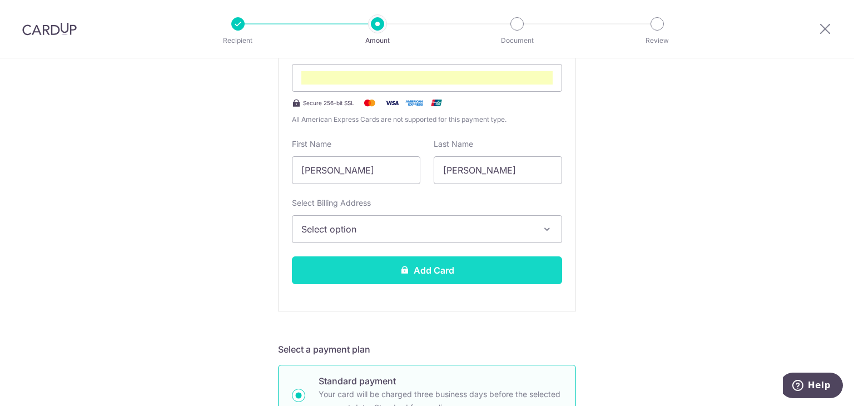
scroll to position [278, 0]
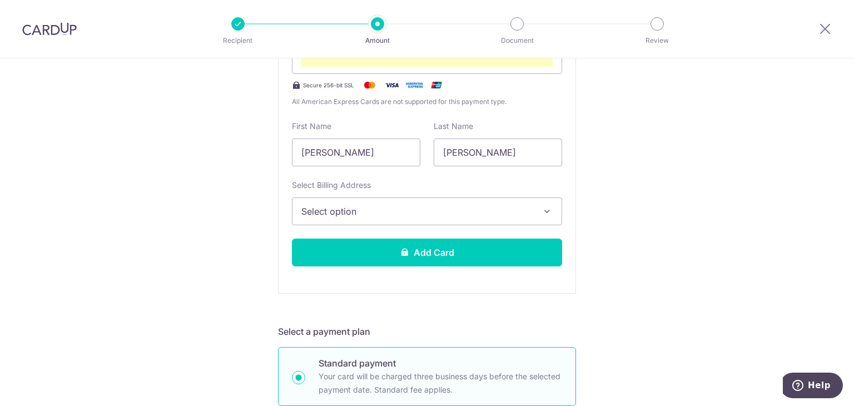
click at [397, 207] on span "Select option" at bounding box center [416, 211] width 231 height 13
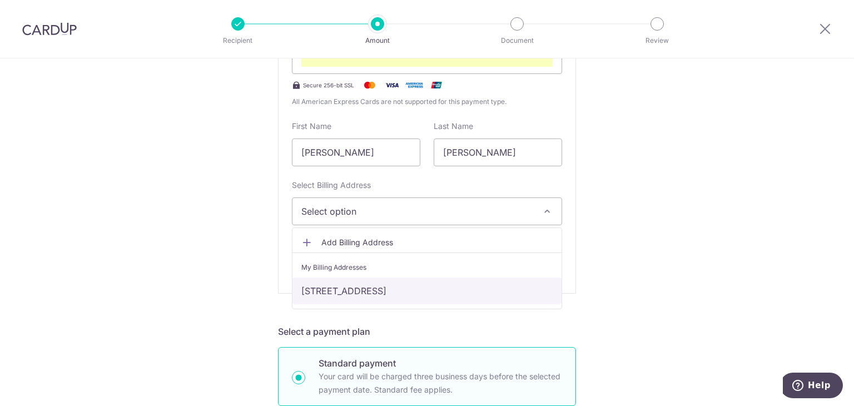
click at [367, 286] on link "[STREET_ADDRESS]" at bounding box center [426, 290] width 269 height 27
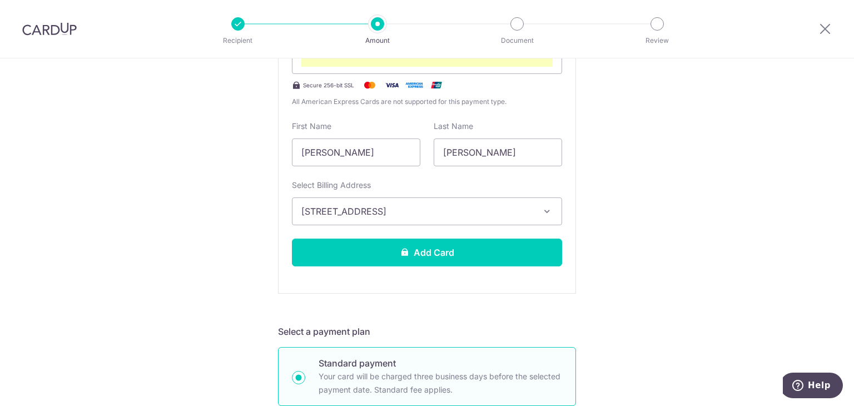
drag, startPoint x: 251, startPoint y: 246, endPoint x: 265, endPoint y: 242, distance: 14.8
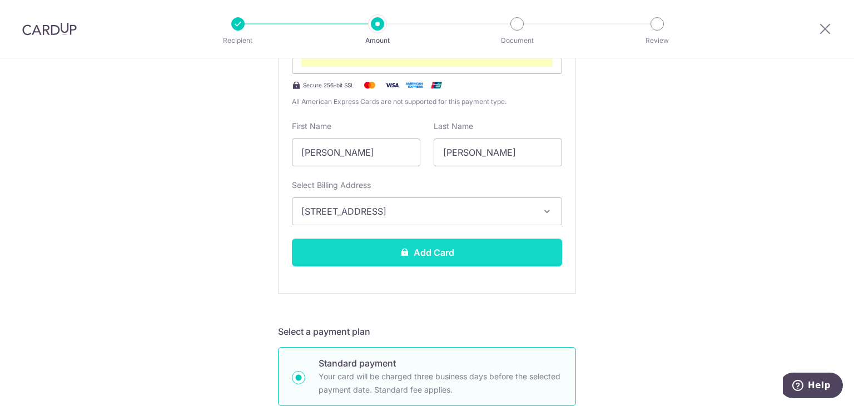
click at [395, 252] on button "Add Card" at bounding box center [427, 252] width 270 height 28
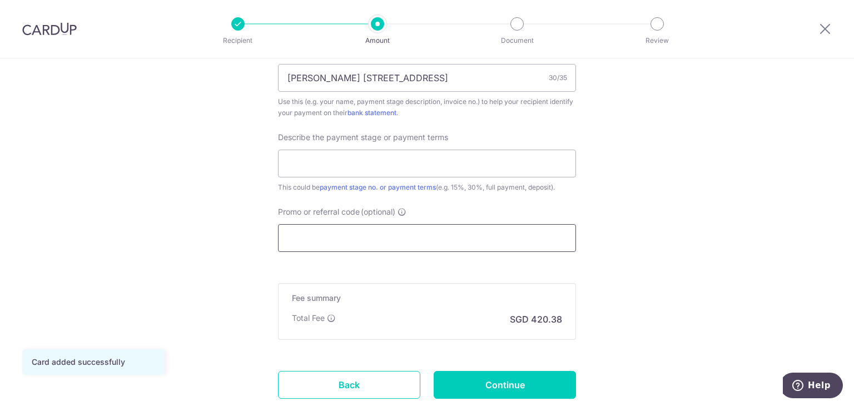
scroll to position [721, 0]
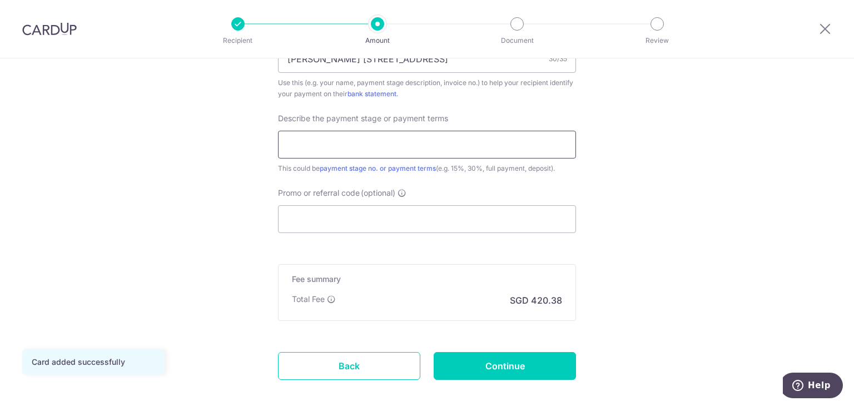
click at [332, 152] on input "text" at bounding box center [427, 145] width 298 height 28
type input "95%"
click at [343, 228] on input "Promo or referral code (optional)" at bounding box center [427, 219] width 298 height 28
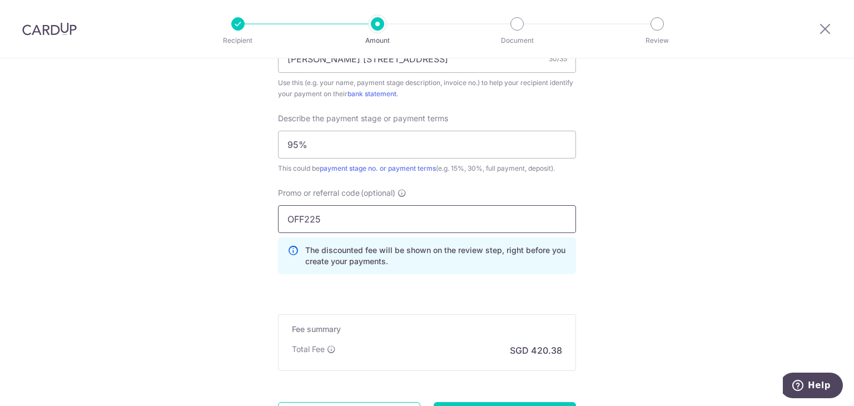
type input "OFF225"
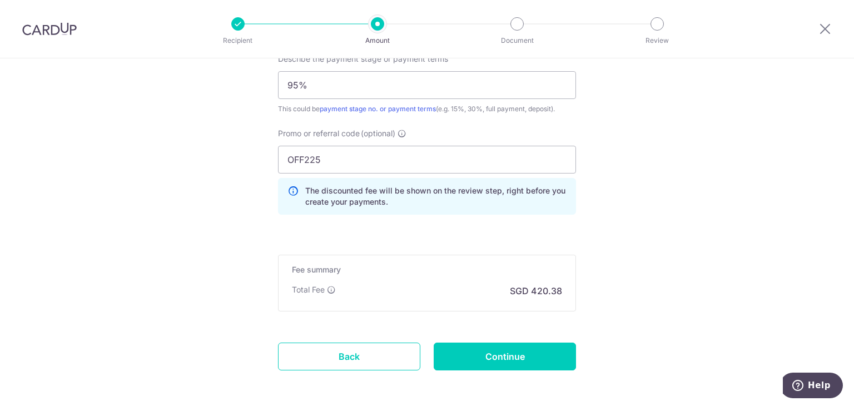
scroll to position [826, 0]
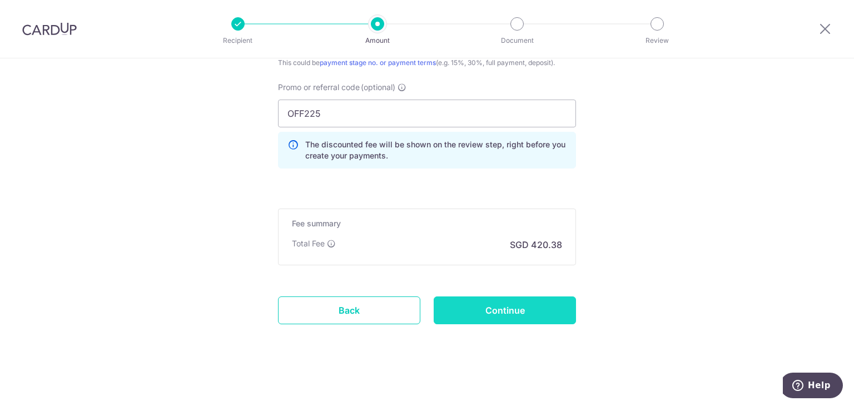
click at [489, 306] on input "Continue" at bounding box center [505, 310] width 142 height 28
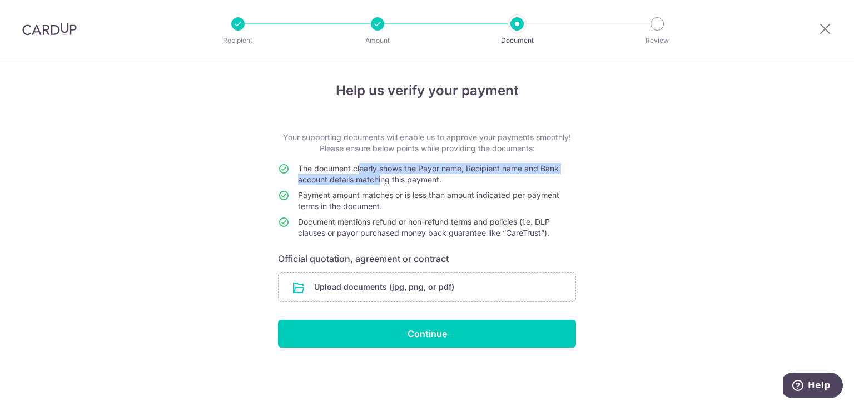
drag, startPoint x: 362, startPoint y: 166, endPoint x: 380, endPoint y: 177, distance: 21.4
click at [380, 177] on span "The document clearly shows the Payor name, Recipient name and Bank account deta…" at bounding box center [428, 173] width 261 height 21
drag, startPoint x: 380, startPoint y: 177, endPoint x: 385, endPoint y: 165, distance: 13.2
click at [385, 165] on span "The document clearly shows the Payor name, Recipient name and Bank account deta…" at bounding box center [428, 173] width 261 height 21
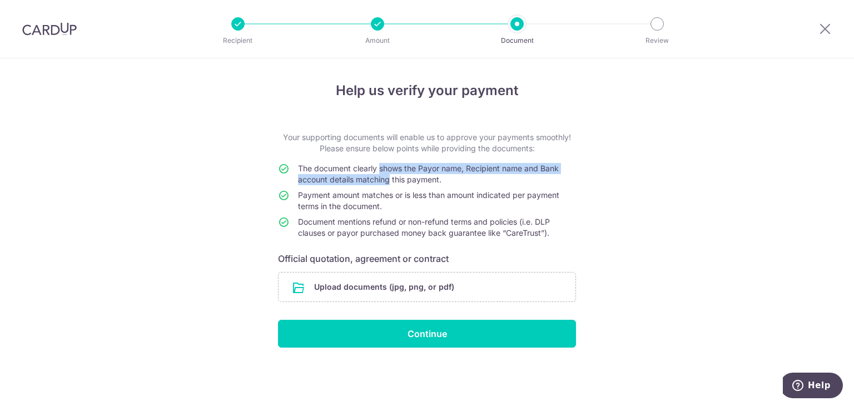
click at [385, 165] on span "The document clearly shows the Payor name, Recipient name and Bank account deta…" at bounding box center [428, 173] width 261 height 21
drag, startPoint x: 385, startPoint y: 165, endPoint x: 393, endPoint y: 178, distance: 15.4
click at [393, 178] on span "The document clearly shows the Payor name, Recipient name and Bank account deta…" at bounding box center [428, 173] width 261 height 21
drag, startPoint x: 393, startPoint y: 178, endPoint x: 389, endPoint y: 157, distance: 22.0
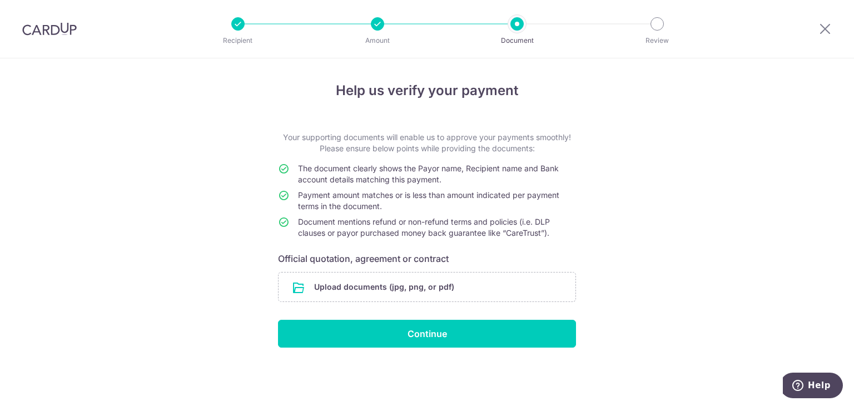
click at [389, 157] on form "Your supporting documents will enable us to approve your payments smoothly! Ple…" at bounding box center [427, 240] width 298 height 216
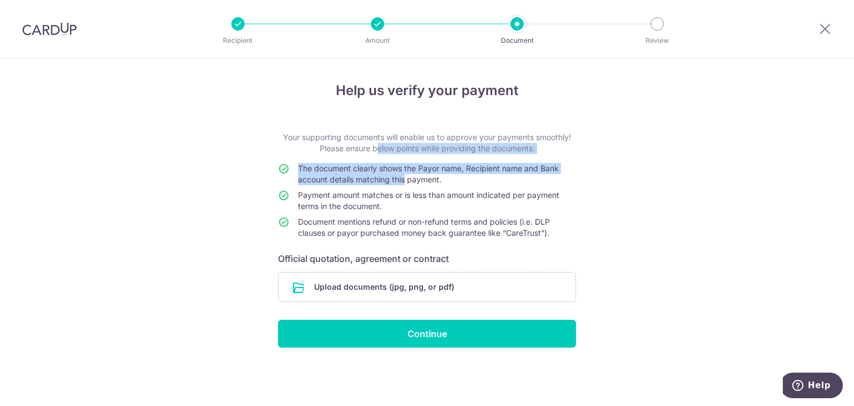
click at [389, 157] on form "Your supporting documents will enable us to approve your payments smoothly! Ple…" at bounding box center [427, 240] width 298 height 216
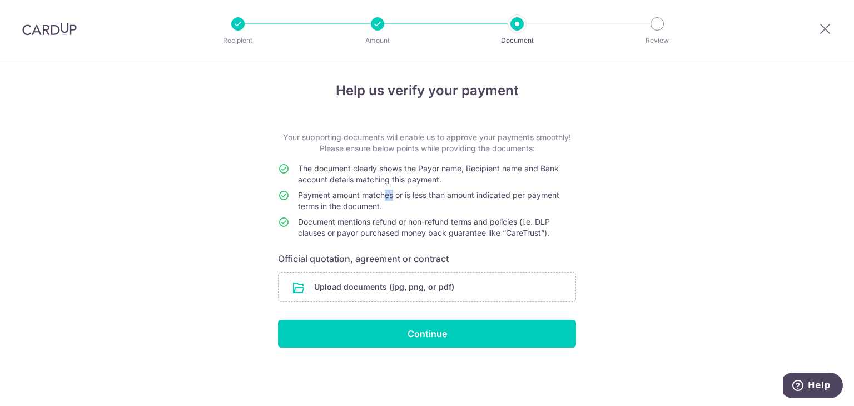
drag, startPoint x: 383, startPoint y: 190, endPoint x: 392, endPoint y: 199, distance: 12.6
click at [392, 199] on td "Payment amount matches or is less than amount indicated per payment terms in th…" at bounding box center [437, 203] width 278 height 27
click at [392, 199] on span "Payment amount matches or is less than amount indicated per payment terms in th…" at bounding box center [428, 200] width 261 height 21
drag, startPoint x: 378, startPoint y: 195, endPoint x: 347, endPoint y: 216, distance: 38.1
click at [347, 216] on td "Payment amount matches or is less than amount indicated per payment terms in th…" at bounding box center [437, 203] width 278 height 27
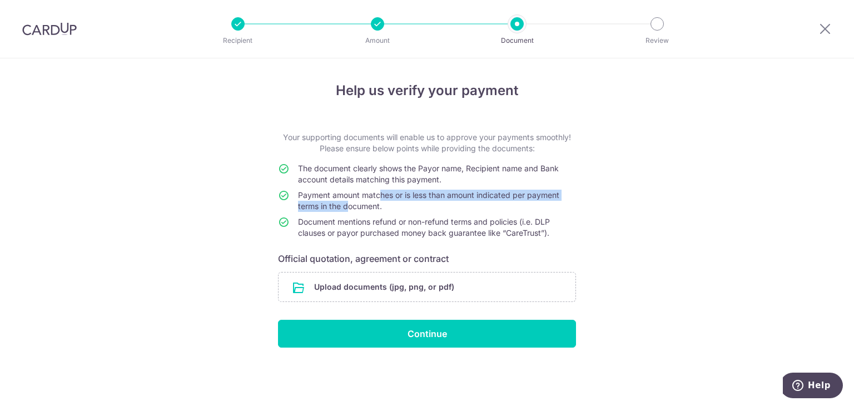
click at [346, 216] on td "Payment amount matches or is less than amount indicated per payment terms in th…" at bounding box center [437, 203] width 278 height 27
click at [353, 195] on span "Payment amount matches or is less than amount indicated per payment terms in th…" at bounding box center [428, 200] width 261 height 21
drag, startPoint x: 353, startPoint y: 195, endPoint x: 354, endPoint y: 206, distance: 10.6
click at [354, 206] on span "Payment amount matches or is less than amount indicated per payment terms in th…" at bounding box center [428, 200] width 261 height 21
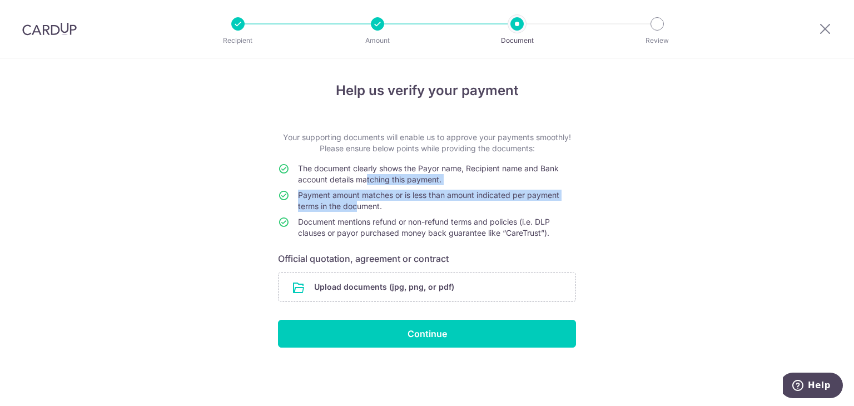
drag, startPoint x: 363, startPoint y: 192, endPoint x: 367, endPoint y: 187, distance: 7.1
click at [367, 187] on tbody "The document clearly shows the Payor name, Recipient name and Bank account deta…" at bounding box center [427, 203] width 298 height 80
click at [367, 187] on td "The document clearly shows the Payor name, Recipient name and Bank account deta…" at bounding box center [437, 176] width 278 height 27
click at [350, 201] on tbody "The document clearly shows the Payor name, Recipient name and Bank account deta…" at bounding box center [427, 203] width 298 height 80
click at [349, 201] on td "Payment amount matches or is less than amount indicated per payment terms in th…" at bounding box center [437, 203] width 278 height 27
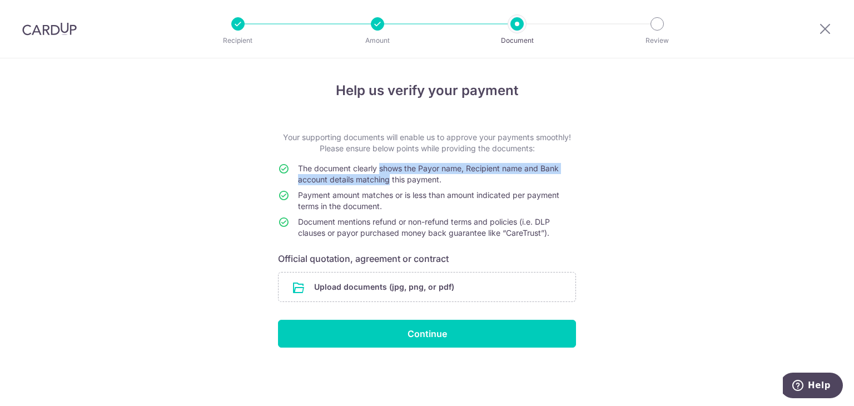
drag, startPoint x: 349, startPoint y: 201, endPoint x: 397, endPoint y: 163, distance: 60.6
click at [397, 163] on tbody "The document clearly shows the Payor name, Recipient name and Bank account deta…" at bounding box center [427, 203] width 298 height 80
click at [397, 163] on span "The document clearly shows the Payor name, Recipient name and Bank account deta…" at bounding box center [428, 173] width 261 height 21
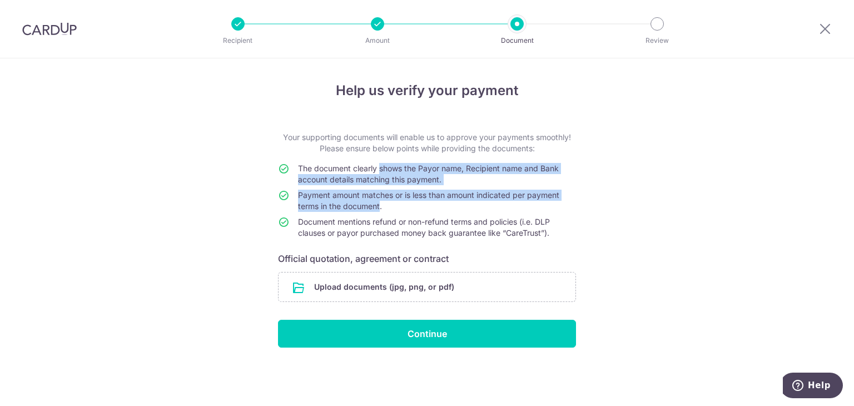
drag, startPoint x: 397, startPoint y: 163, endPoint x: 348, endPoint y: 204, distance: 63.5
click at [348, 204] on tbody "The document clearly shows the Payor name, Recipient name and Bank account deta…" at bounding box center [427, 203] width 298 height 80
click at [348, 204] on span "Payment amount matches or is less than amount indicated per payment terms in th…" at bounding box center [428, 200] width 261 height 21
drag, startPoint x: 348, startPoint y: 204, endPoint x: 385, endPoint y: 163, distance: 55.1
click at [385, 163] on tbody "The document clearly shows the Payor name, Recipient name and Bank account deta…" at bounding box center [427, 203] width 298 height 80
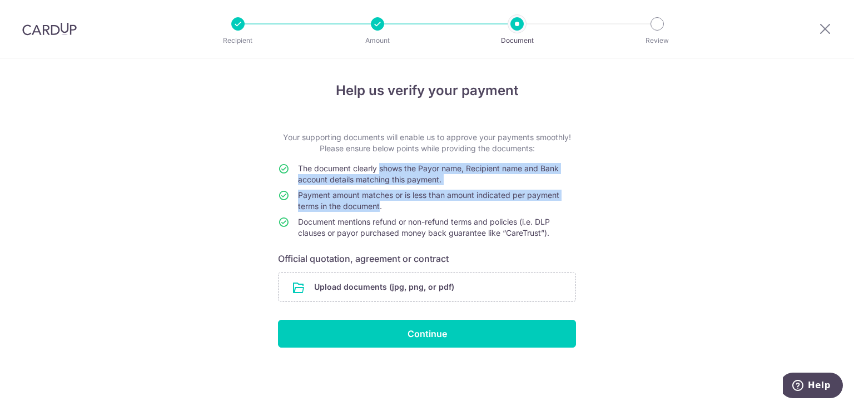
click at [385, 163] on span "The document clearly shows the Payor name, Recipient name and Bank account deta…" at bounding box center [428, 173] width 261 height 21
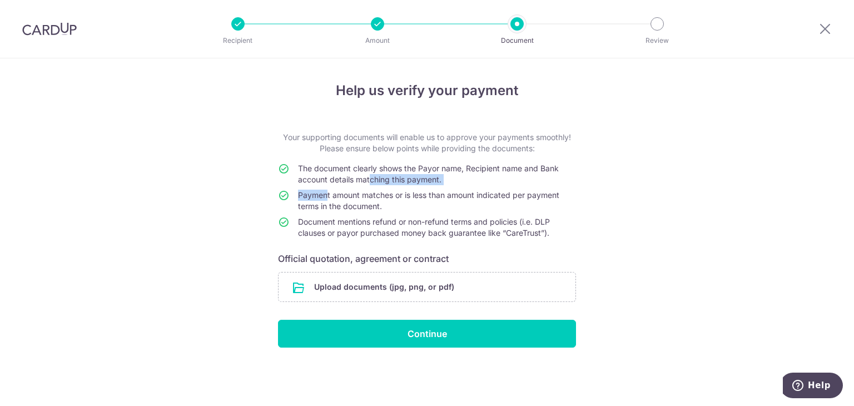
drag, startPoint x: 352, startPoint y: 185, endPoint x: 328, endPoint y: 196, distance: 26.4
click at [328, 196] on tbody "The document clearly shows the Payor name, Recipient name and Bank account deta…" at bounding box center [427, 203] width 298 height 80
click at [328, 196] on span "Payment amount matches or is less than amount indicated per payment terms in th…" at bounding box center [428, 200] width 261 height 21
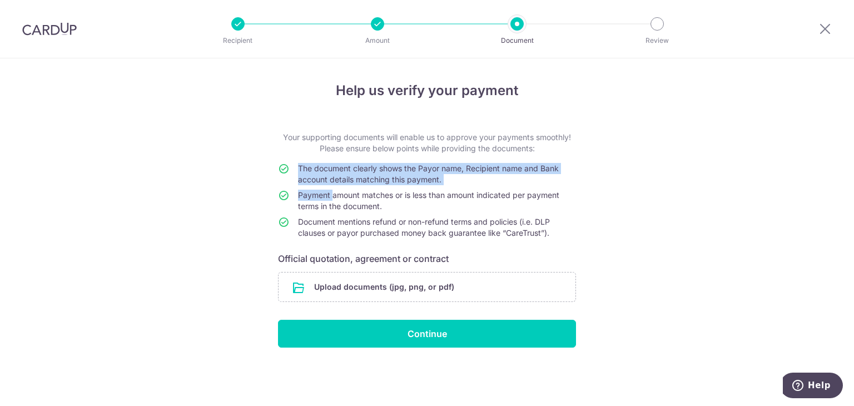
drag, startPoint x: 366, startPoint y: 168, endPoint x: 380, endPoint y: 155, distance: 20.0
click at [380, 155] on form "Your supporting documents will enable us to approve your payments smoothly! Ple…" at bounding box center [427, 240] width 298 height 216
drag, startPoint x: 378, startPoint y: 170, endPoint x: 358, endPoint y: 196, distance: 32.9
click at [358, 196] on tbody "The document clearly shows the Payor name, Recipient name and Bank account deta…" at bounding box center [427, 203] width 298 height 80
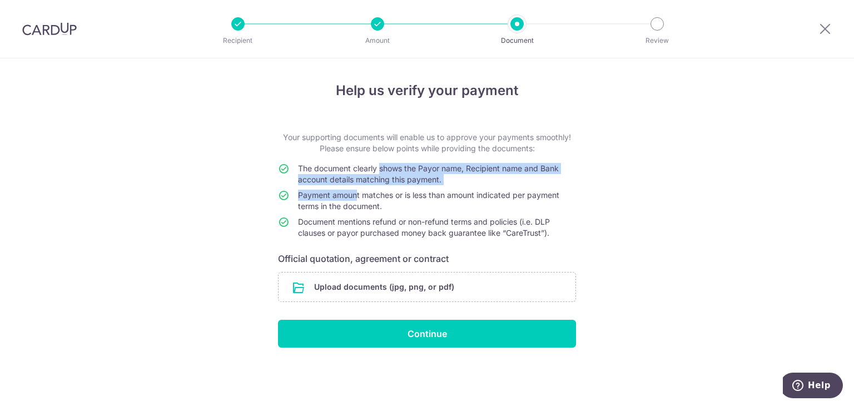
click at [358, 196] on span "Payment amount matches or is less than amount indicated per payment terms in th…" at bounding box center [428, 200] width 261 height 21
drag, startPoint x: 358, startPoint y: 196, endPoint x: 398, endPoint y: 157, distance: 55.8
click at [398, 157] on form "Your supporting documents will enable us to approve your payments smoothly! Ple…" at bounding box center [427, 240] width 298 height 216
drag, startPoint x: 414, startPoint y: 185, endPoint x: 419, endPoint y: 192, distance: 9.1
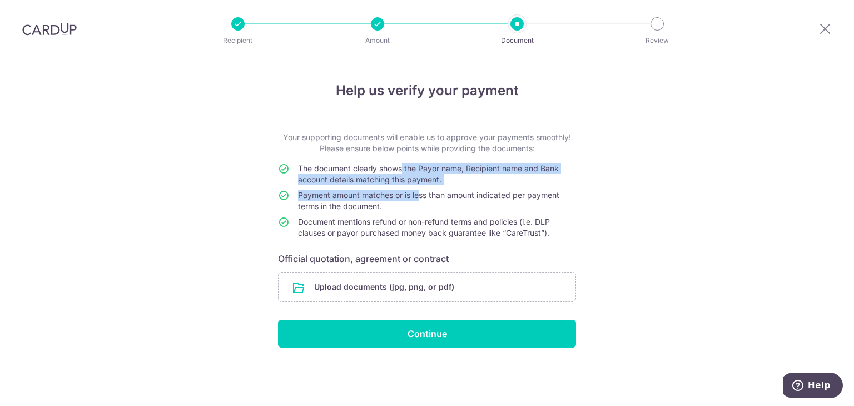
click at [419, 192] on tbody "The document clearly shows the Payor name, Recipient name and Bank account deta…" at bounding box center [427, 203] width 298 height 80
click at [419, 192] on span "Payment amount matches or is less than amount indicated per payment terms in th…" at bounding box center [428, 200] width 261 height 21
drag, startPoint x: 419, startPoint y: 192, endPoint x: 409, endPoint y: 161, distance: 32.9
click at [409, 161] on form "Your supporting documents will enable us to approve your payments smoothly! Ple…" at bounding box center [427, 240] width 298 height 216
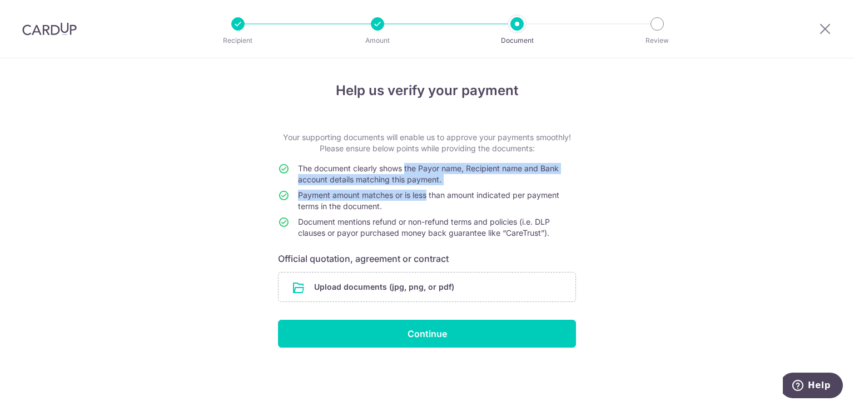
drag, startPoint x: 409, startPoint y: 161, endPoint x: 434, endPoint y: 194, distance: 41.6
click at [434, 194] on form "Your supporting documents will enable us to approve your payments smoothly! Ple…" at bounding box center [427, 240] width 298 height 216
click at [434, 194] on span "Payment amount matches or is less than amount indicated per payment terms in th…" at bounding box center [428, 200] width 261 height 21
drag, startPoint x: 434, startPoint y: 194, endPoint x: 422, endPoint y: 176, distance: 21.3
click at [422, 176] on tbody "The document clearly shows the Payor name, Recipient name and Bank account deta…" at bounding box center [427, 203] width 298 height 80
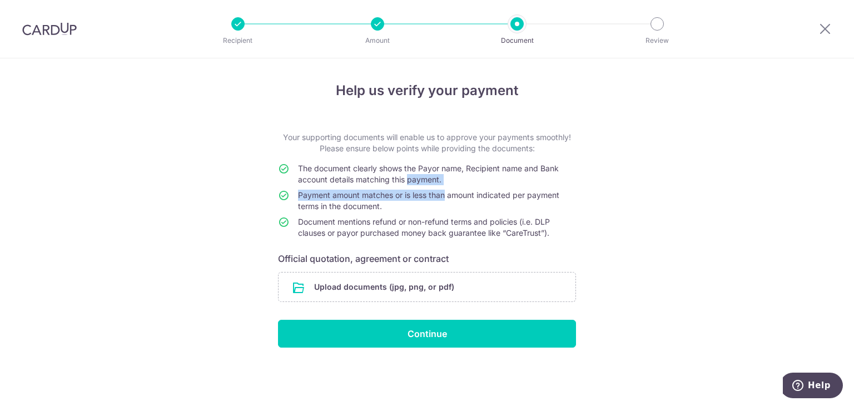
click at [422, 176] on span "The document clearly shows the Payor name, Recipient name and Bank account deta…" at bounding box center [428, 173] width 261 height 21
drag, startPoint x: 422, startPoint y: 176, endPoint x: 434, endPoint y: 203, distance: 29.1
click at [434, 203] on tbody "The document clearly shows the Payor name, Recipient name and Bank account deta…" at bounding box center [427, 203] width 298 height 80
click at [434, 203] on td "Payment amount matches or is less than amount indicated per payment terms in th…" at bounding box center [437, 203] width 278 height 27
drag, startPoint x: 434, startPoint y: 203, endPoint x: 422, endPoint y: 177, distance: 28.8
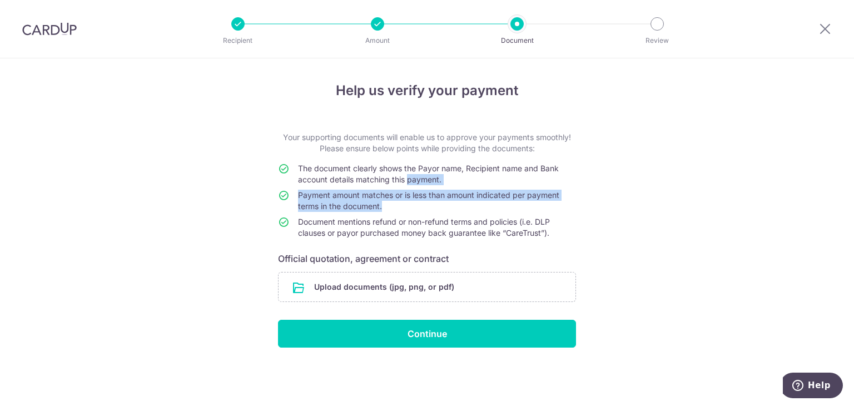
click at [422, 177] on tbody "The document clearly shows the Payor name, Recipient name and Bank account deta…" at bounding box center [427, 203] width 298 height 80
click at [422, 177] on span "The document clearly shows the Payor name, Recipient name and Bank account deta…" at bounding box center [428, 173] width 261 height 21
drag, startPoint x: 423, startPoint y: 171, endPoint x: 432, endPoint y: 201, distance: 30.9
click at [432, 201] on tbody "The document clearly shows the Payor name, Recipient name and Bank account deta…" at bounding box center [427, 203] width 298 height 80
click at [432, 201] on td "Payment amount matches or is less than amount indicated per payment terms in th…" at bounding box center [437, 203] width 278 height 27
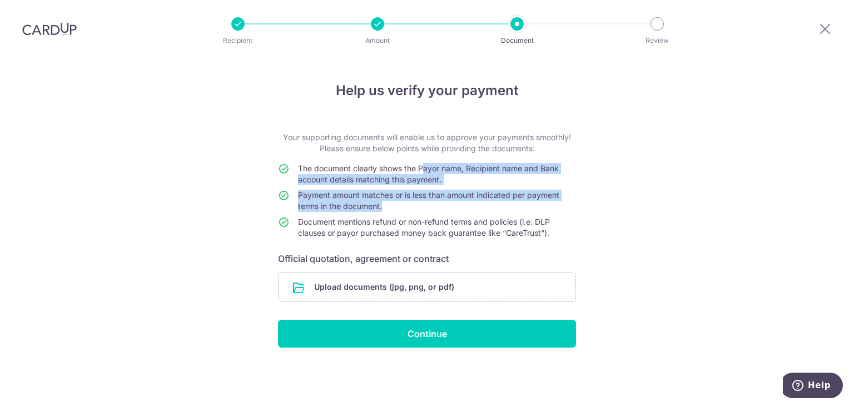
drag, startPoint x: 432, startPoint y: 201, endPoint x: 422, endPoint y: 161, distance: 41.2
click at [422, 161] on form "Your supporting documents will enable us to approve your payments smoothly! Ple…" at bounding box center [427, 240] width 298 height 216
drag, startPoint x: 422, startPoint y: 161, endPoint x: 434, endPoint y: 194, distance: 35.2
click at [434, 194] on form "Your supporting documents will enable us to approve your payments smoothly! Ple…" at bounding box center [427, 240] width 298 height 216
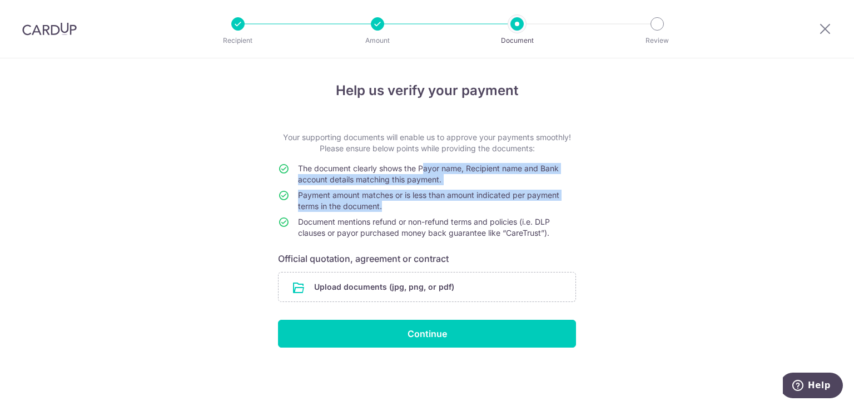
click at [434, 194] on span "Payment amount matches or is less than amount indicated per payment terms in th…" at bounding box center [428, 200] width 261 height 21
drag, startPoint x: 434, startPoint y: 194, endPoint x: 427, endPoint y: 172, distance: 23.2
click at [427, 172] on tbody "The document clearly shows the Payor name, Recipient name and Bank account deta…" at bounding box center [427, 203] width 298 height 80
click at [427, 172] on span "The document clearly shows the Payor name, Recipient name and Bank account deta…" at bounding box center [428, 173] width 261 height 21
drag, startPoint x: 427, startPoint y: 172, endPoint x: 440, endPoint y: 201, distance: 31.6
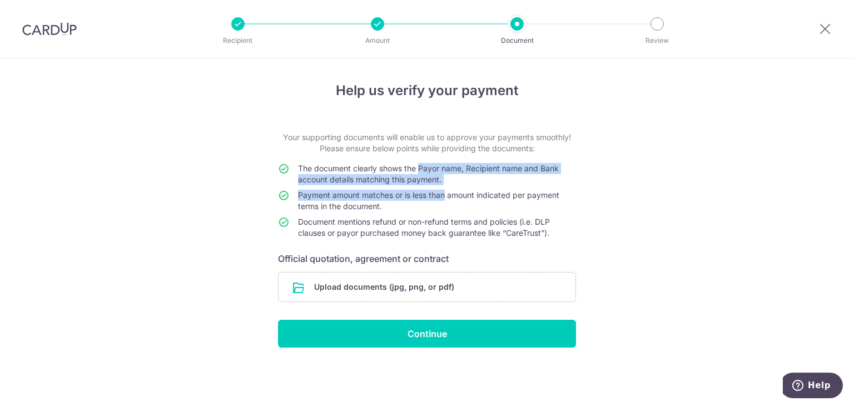
click at [440, 201] on tbody "The document clearly shows the Payor name, Recipient name and Bank account deta…" at bounding box center [427, 203] width 298 height 80
click at [440, 201] on td "Payment amount matches or is less than amount indicated per payment terms in th…" at bounding box center [437, 203] width 278 height 27
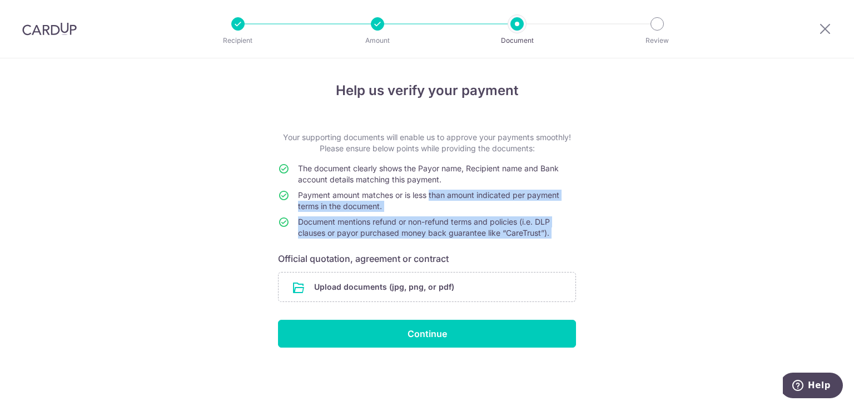
drag, startPoint x: 440, startPoint y: 201, endPoint x: 437, endPoint y: 161, distance: 39.6
click at [437, 161] on form "Your supporting documents will enable us to approve your payments smoothly! Ple…" at bounding box center [427, 240] width 298 height 216
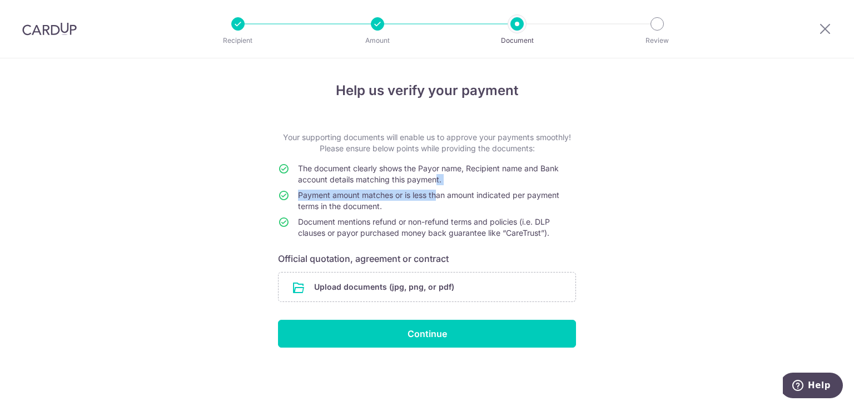
drag, startPoint x: 436, startPoint y: 176, endPoint x: 438, endPoint y: 198, distance: 22.3
click at [438, 198] on tbody "The document clearly shows the Payor name, Recipient name and Bank account deta…" at bounding box center [427, 203] width 298 height 80
click at [438, 198] on span "Payment amount matches or is less than amount indicated per payment terms in th…" at bounding box center [428, 200] width 261 height 21
click at [427, 168] on tbody "The document clearly shows the Payor name, Recipient name and Bank account deta…" at bounding box center [427, 203] width 298 height 80
click at [427, 168] on span "The document clearly shows the Payor name, Recipient name and Bank account deta…" at bounding box center [428, 173] width 261 height 21
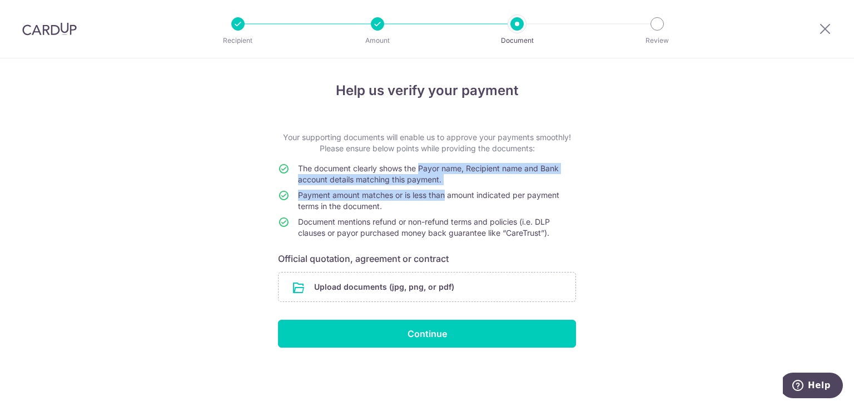
drag, startPoint x: 427, startPoint y: 168, endPoint x: 434, endPoint y: 196, distance: 28.6
click at [434, 196] on tbody "The document clearly shows the Payor name, Recipient name and Bank account deta…" at bounding box center [427, 203] width 298 height 80
click at [434, 196] on span "Payment amount matches or is less than amount indicated per payment terms in th…" at bounding box center [428, 200] width 261 height 21
drag, startPoint x: 434, startPoint y: 196, endPoint x: 410, endPoint y: 170, distance: 35.4
click at [411, 170] on tbody "The document clearly shows the Payor name, Recipient name and Bank account deta…" at bounding box center [427, 203] width 298 height 80
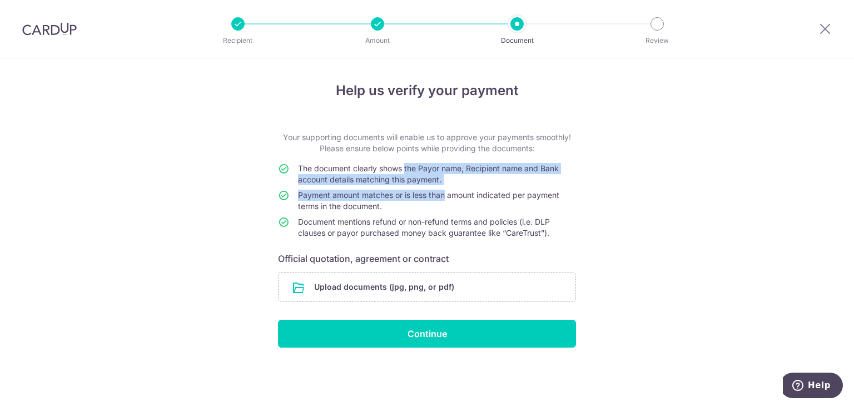
click at [410, 170] on span "The document clearly shows the Payor name, Recipient name and Bank account deta…" at bounding box center [428, 173] width 261 height 21
drag
click at [420, 196] on tbody "The document clearly shows the Payor name, Recipient name and Bank account deta…" at bounding box center [427, 203] width 298 height 80
click at [420, 196] on span "Payment amount matches or is less than amount indicated per payment terms in th…" at bounding box center [428, 200] width 261 height 21
click at [402, 167] on tbody "The document clearly shows the Payor name, Recipient name and Bank account deta…" at bounding box center [427, 203] width 298 height 80
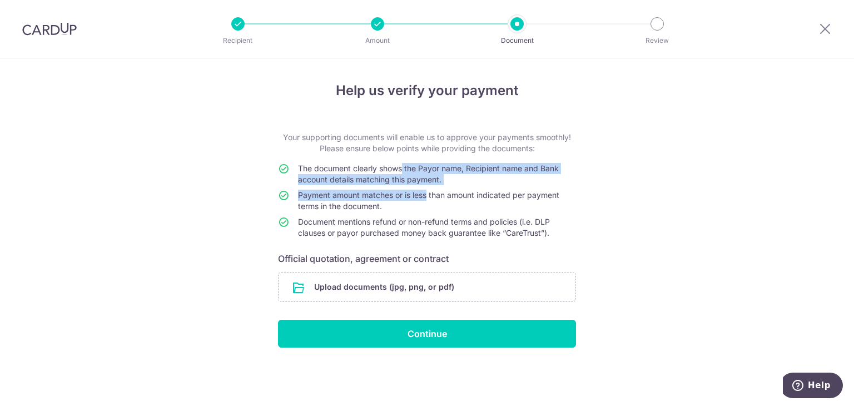
click at [402, 167] on span "The document clearly shows the Payor name, Recipient name and Bank account deta…" at bounding box center [428, 173] width 261 height 21
click at [416, 194] on tbody "The document clearly shows the Payor name, Recipient name and Bank account deta…" at bounding box center [427, 203] width 298 height 80
click at [416, 194] on span "Payment amount matches or is less than amount indicated per payment terms in th…" at bounding box center [428, 200] width 261 height 21
click at [380, 166] on tbody "The document clearly shows the Payor name, Recipient name and Bank account deta…" at bounding box center [427, 203] width 298 height 80
click at [380, 166] on span "The document clearly shows the Payor name, Recipient name and Bank account deta…" at bounding box center [428, 173] width 261 height 21
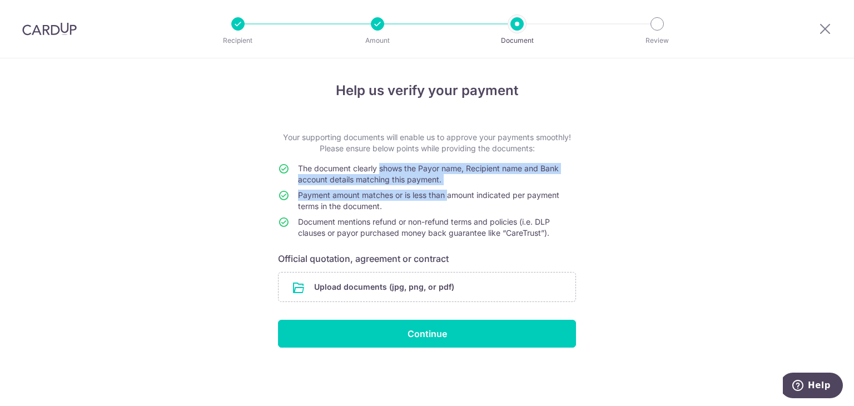
click at [444, 198] on tbody "The document clearly shows the Payor name, Recipient name and Bank account deta…" at bounding box center [427, 203] width 298 height 80
click at [444, 198] on span "Payment amount matches or is less than amount indicated per payment terms in th…" at bounding box center [428, 200] width 261 height 21
click at [379, 171] on tbody "The document clearly shows the Payor name, Recipient name and Bank account deta…" at bounding box center [427, 203] width 298 height 80
click at [379, 171] on span "The document clearly shows the Payor name, Recipient name and Bank account deta…" at bounding box center [428, 173] width 261 height 21
click at [427, 198] on tbody "The document clearly shows the Payor name, Recipient name and Bank account deta…" at bounding box center [427, 203] width 298 height 80
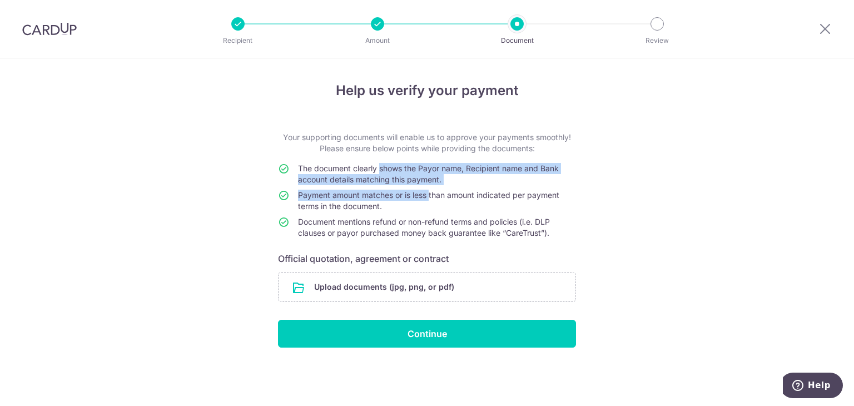
click at [427, 198] on span "Payment amount matches or is less than amount indicated per payment terms in th…" at bounding box center [428, 200] width 261 height 21
click at [382, 168] on tbody "The document clearly shows the Payor name, Recipient name and Bank account deta…" at bounding box center [427, 203] width 298 height 80
click at [382, 168] on span "The document clearly shows the Payor name, Recipient name and Bank account deta…" at bounding box center [428, 173] width 261 height 21
click at [436, 203] on tbody "The document clearly shows the Payor name, Recipient name and Bank account deta…" at bounding box center [427, 203] width 298 height 80
click at [436, 203] on td "Payment amount matches or is less than amount indicated per payment terms in th…" at bounding box center [437, 203] width 278 height 27
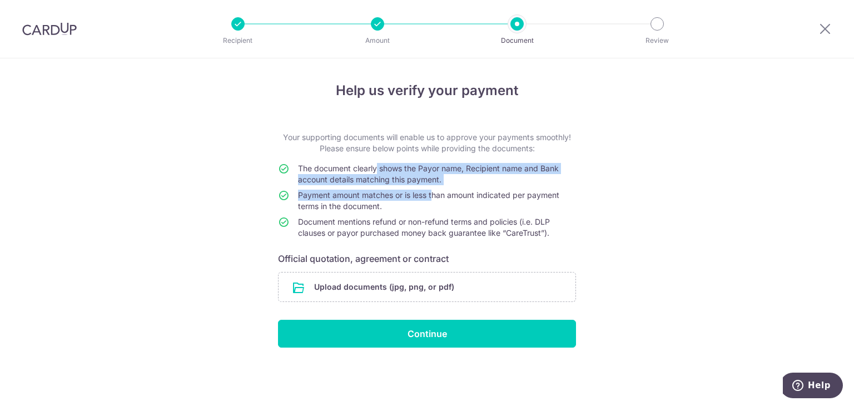
click at [378, 170] on tbody "The document clearly shows the Payor name, Recipient name and Bank account deta…" at bounding box center [427, 203] width 298 height 80
click at [378, 170] on span "The document clearly shows the Payor name, Recipient name and Bank account deta…" at bounding box center [428, 173] width 261 height 21
click at [434, 193] on tbody "The document clearly shows the Payor name, Recipient name and Bank account deta…" at bounding box center [427, 203] width 298 height 80
click at [434, 193] on span "Payment amount matches or is less than amount indicated per payment terms in th…" at bounding box center [428, 200] width 261 height 21
click at [366, 167] on tbody "The document clearly shows the Payor name, Recipient name and Bank account deta…" at bounding box center [427, 203] width 298 height 80
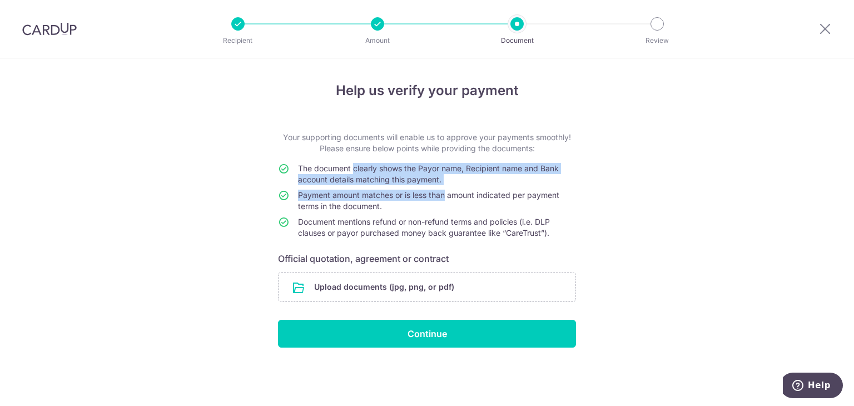
click at [366, 167] on span "The document clearly shows the Payor name, Recipient name and Bank account deta…" at bounding box center [428, 173] width 261 height 21
click at [485, 195] on tbody "The document clearly shows the Payor name, Recipient name and Bank account deta…" at bounding box center [427, 203] width 298 height 80
click at [485, 195] on span "Payment amount matches or is less than amount indicated per payment terms in th…" at bounding box center [428, 200] width 261 height 21
click at [380, 168] on tbody "The document clearly shows the Payor name, Recipient name and Bank account deta…" at bounding box center [427, 203] width 298 height 80
click at [380, 168] on span "The document clearly shows the Payor name, Recipient name and Bank account deta…" at bounding box center [428, 173] width 261 height 21
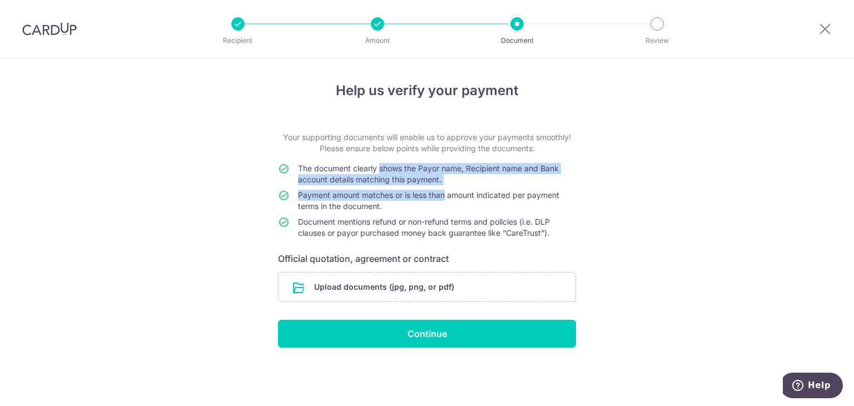
click at [444, 191] on tbody "The document clearly shows the Payor name, Recipient name and Bank account deta…" at bounding box center [427, 203] width 298 height 80
click at [444, 191] on span "Payment amount matches or is less than amount indicated per payment terms in th…" at bounding box center [428, 200] width 261 height 21
click at [446, 202] on tbody "The document clearly shows the Payor name, Recipient name and Bank account deta…" at bounding box center [427, 203] width 298 height 80
click at [446, 202] on td "Payment amount matches or is less than amount indicated per payment terms in th…" at bounding box center [437, 203] width 278 height 27
